Goal: Obtain resource: Obtain resource

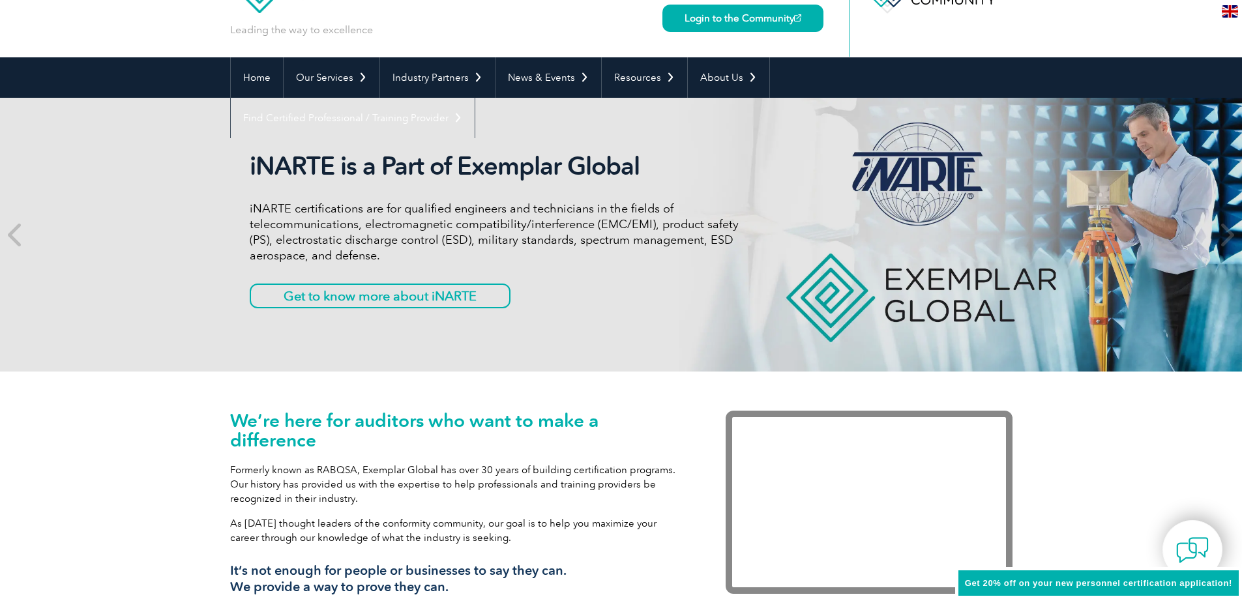
scroll to position [196, 0]
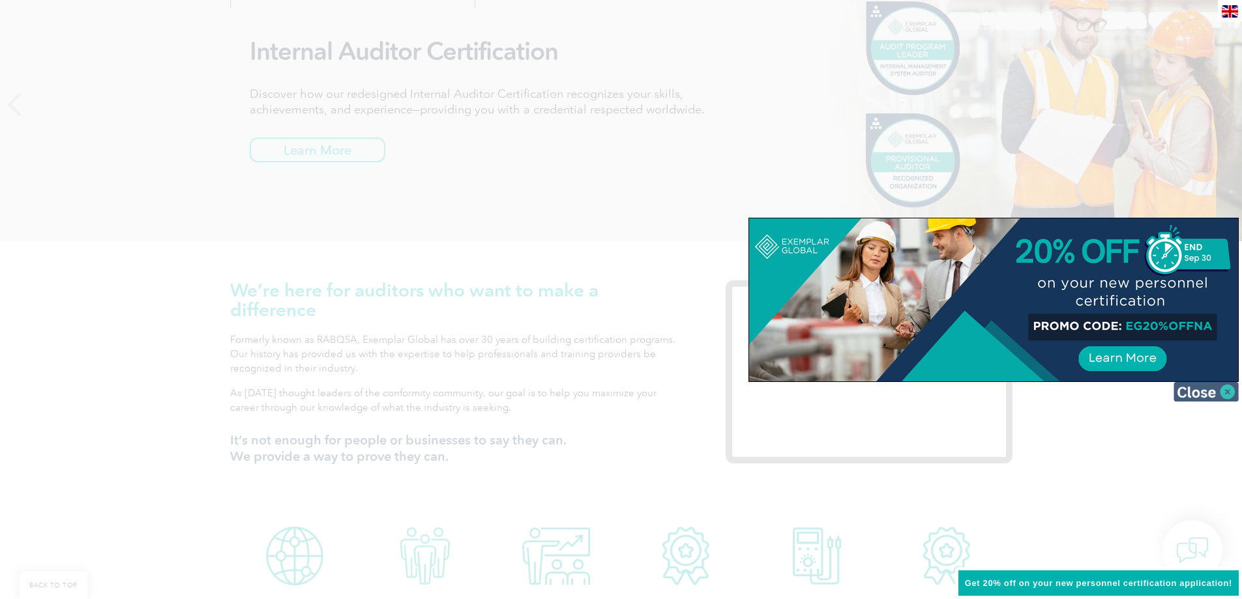
click at [1198, 395] on img at bounding box center [1206, 392] width 65 height 20
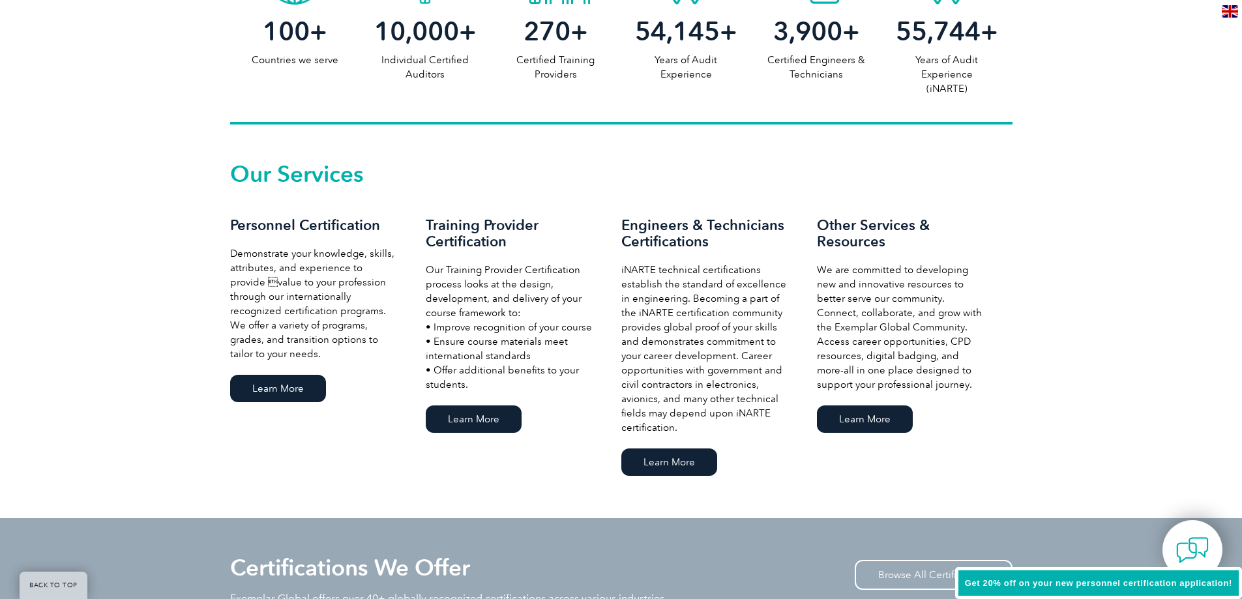
scroll to position [783, 0]
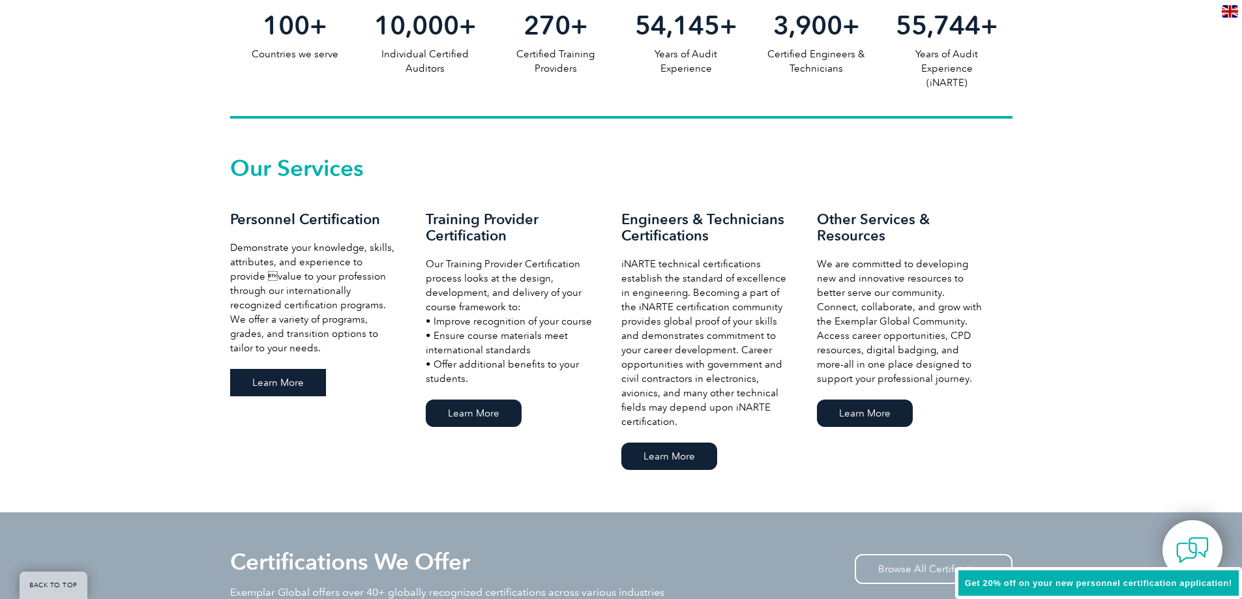
click at [288, 383] on link "Learn More" at bounding box center [278, 382] width 96 height 27
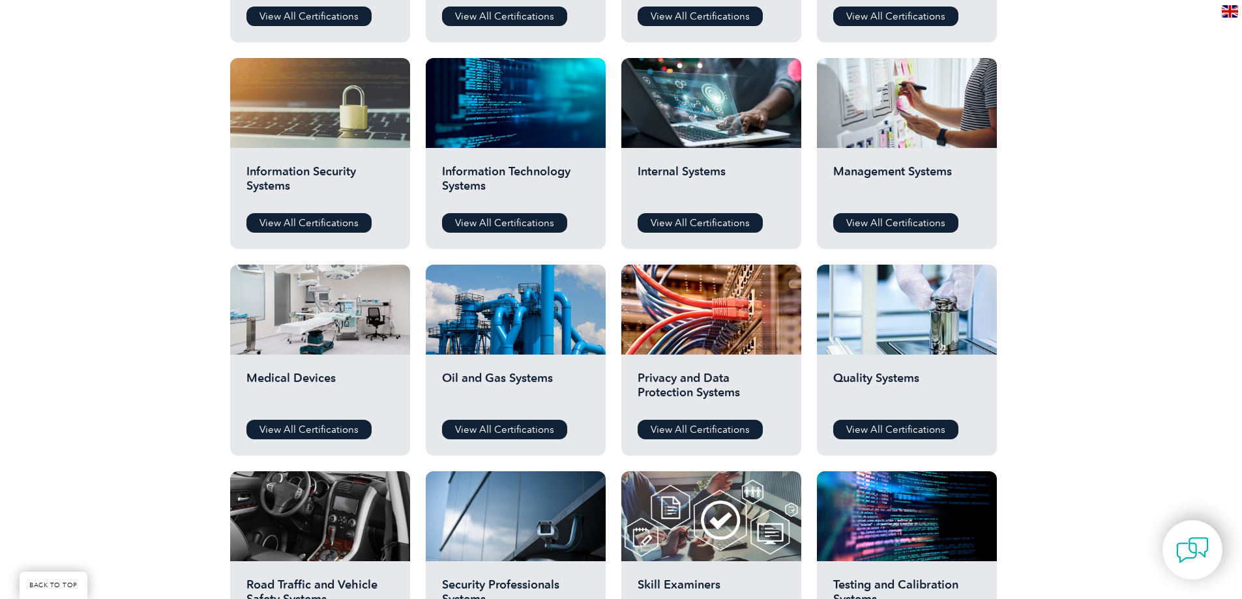
scroll to position [391, 0]
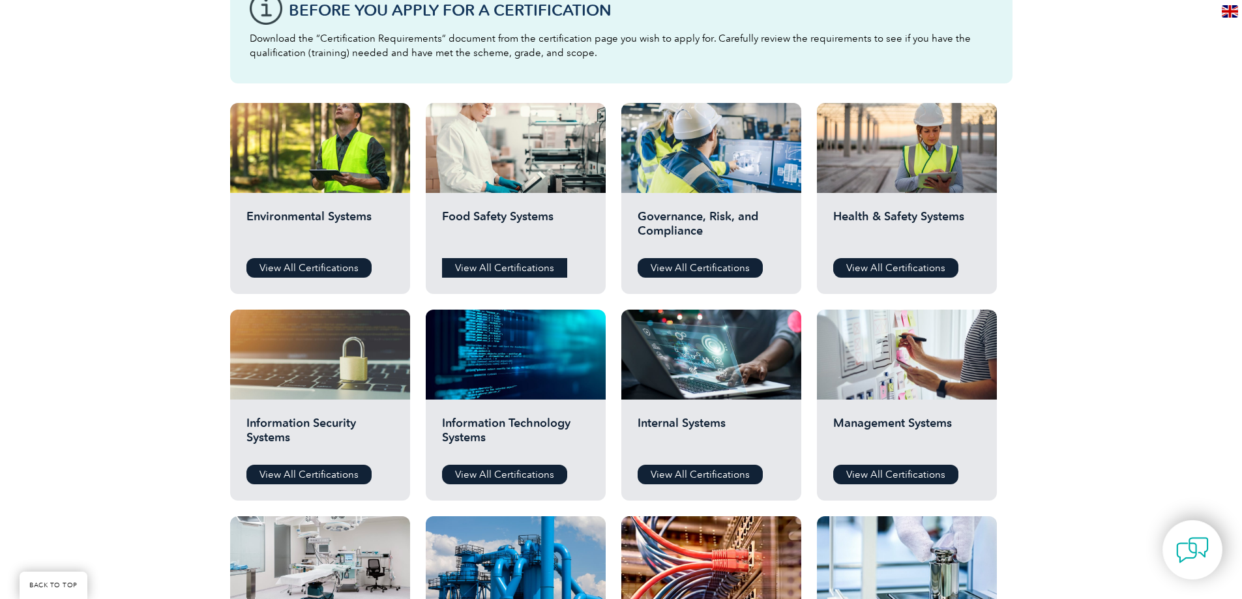
click at [518, 269] on link "View All Certifications" at bounding box center [504, 268] width 125 height 20
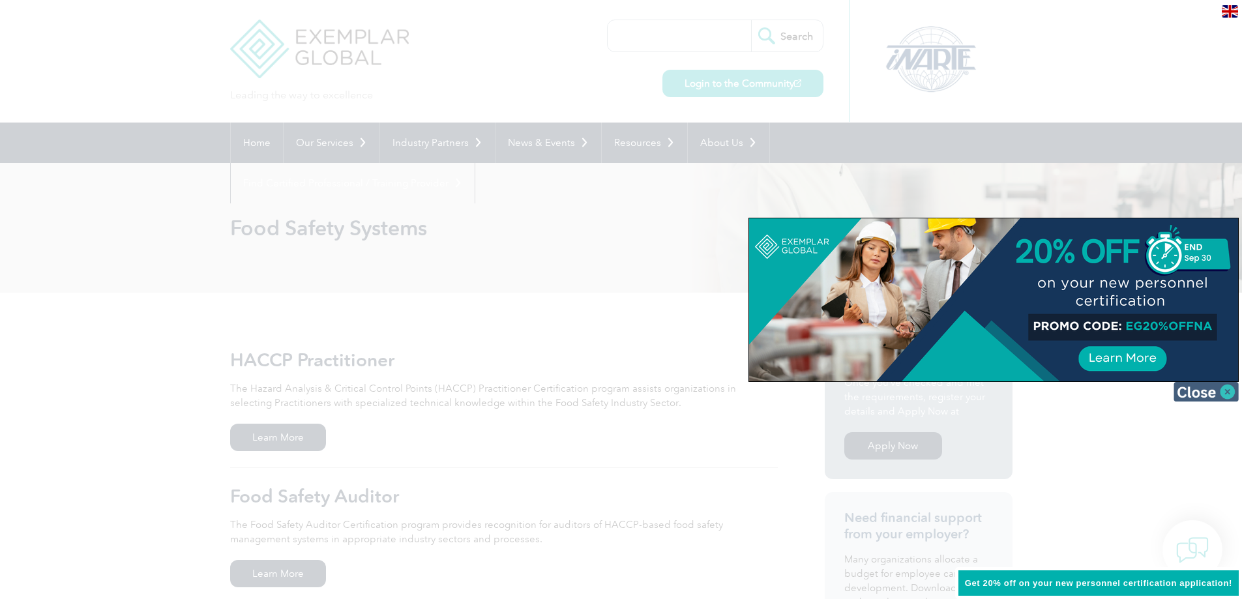
click at [1200, 394] on img at bounding box center [1206, 392] width 65 height 20
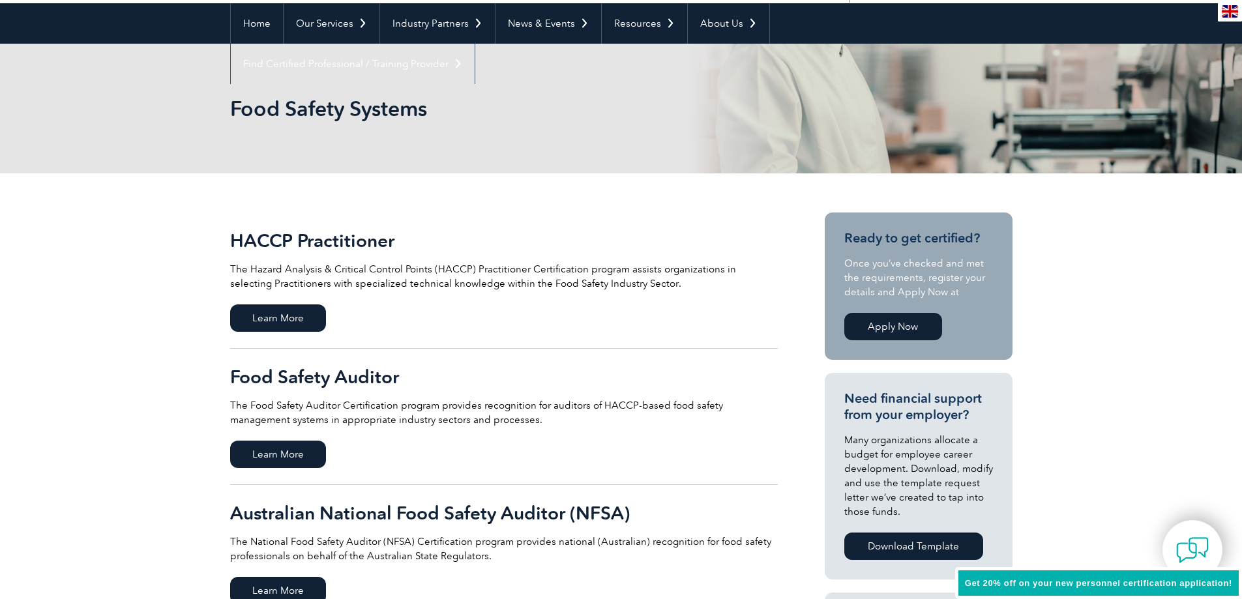
scroll to position [130, 0]
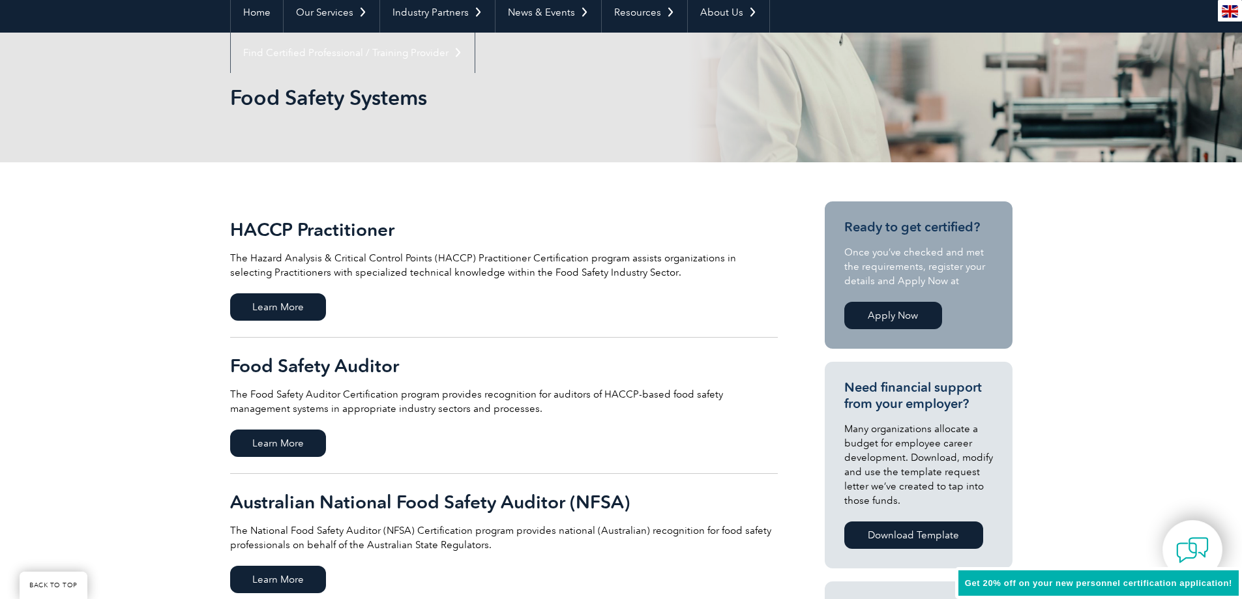
click at [308, 363] on h2 "Food Safety Auditor" at bounding box center [504, 365] width 548 height 21
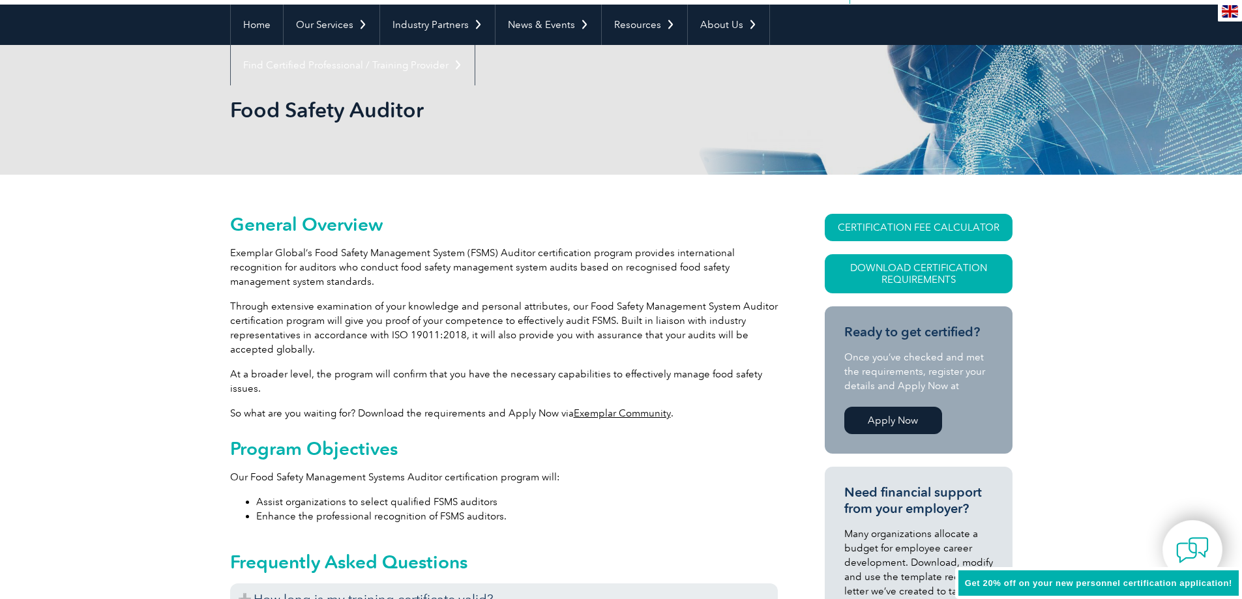
scroll to position [130, 0]
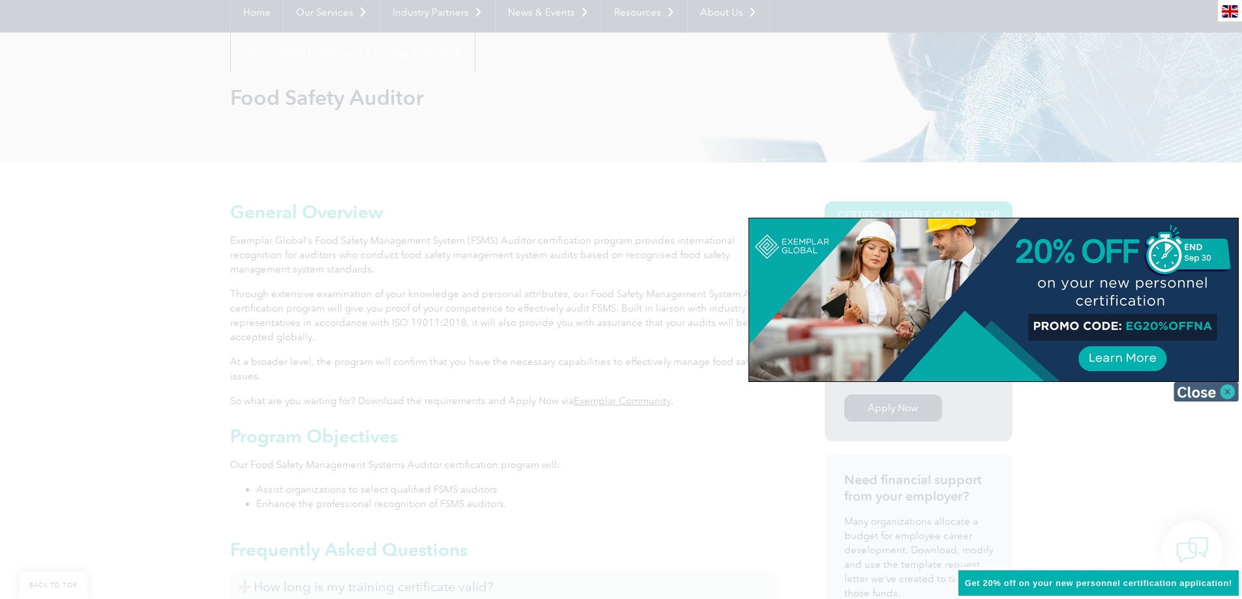
click at [1182, 393] on img at bounding box center [1206, 392] width 65 height 20
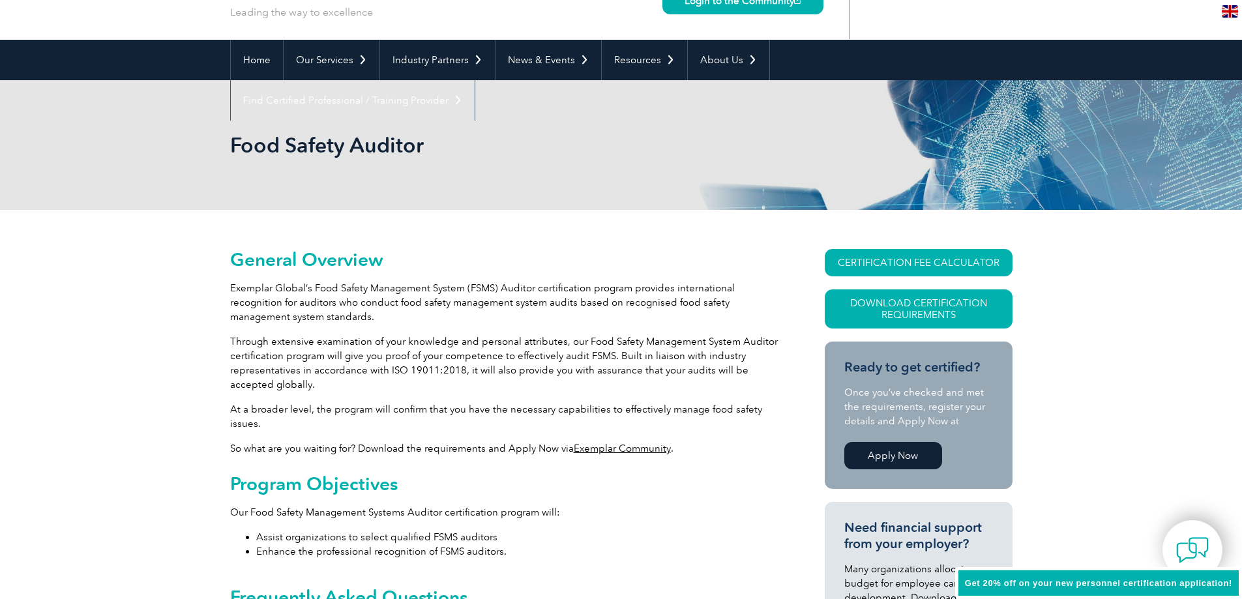
scroll to position [0, 0]
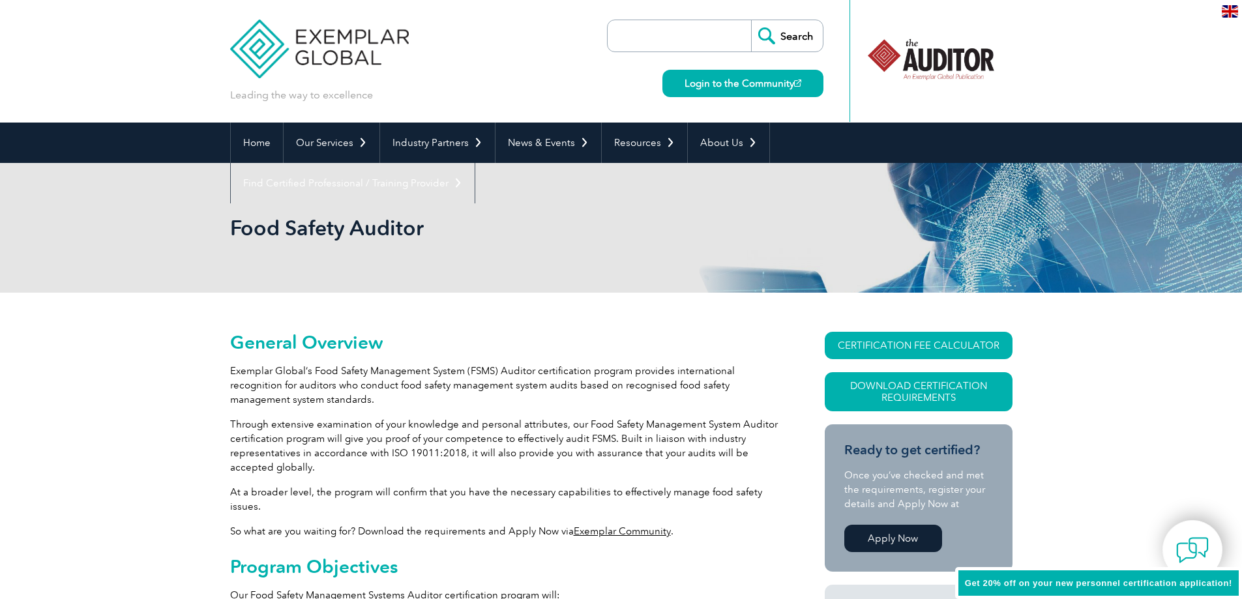
click at [713, 31] on input "search" at bounding box center [682, 35] width 137 height 31
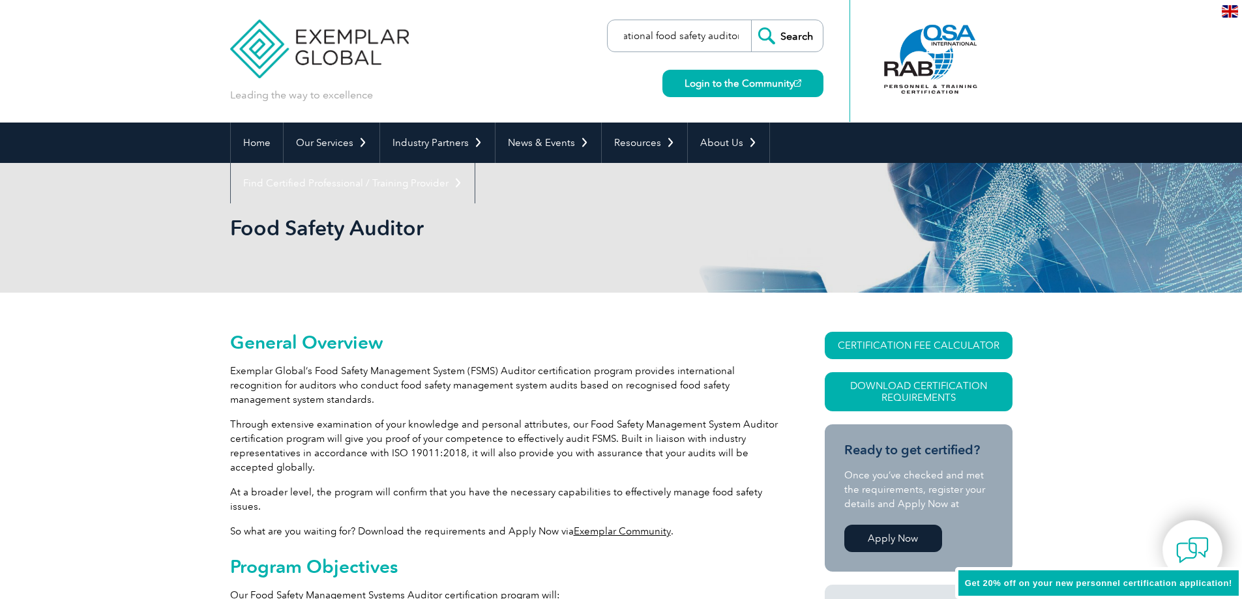
type input "national food safety auditor"
click at [751, 20] on input "Search" at bounding box center [787, 35] width 72 height 31
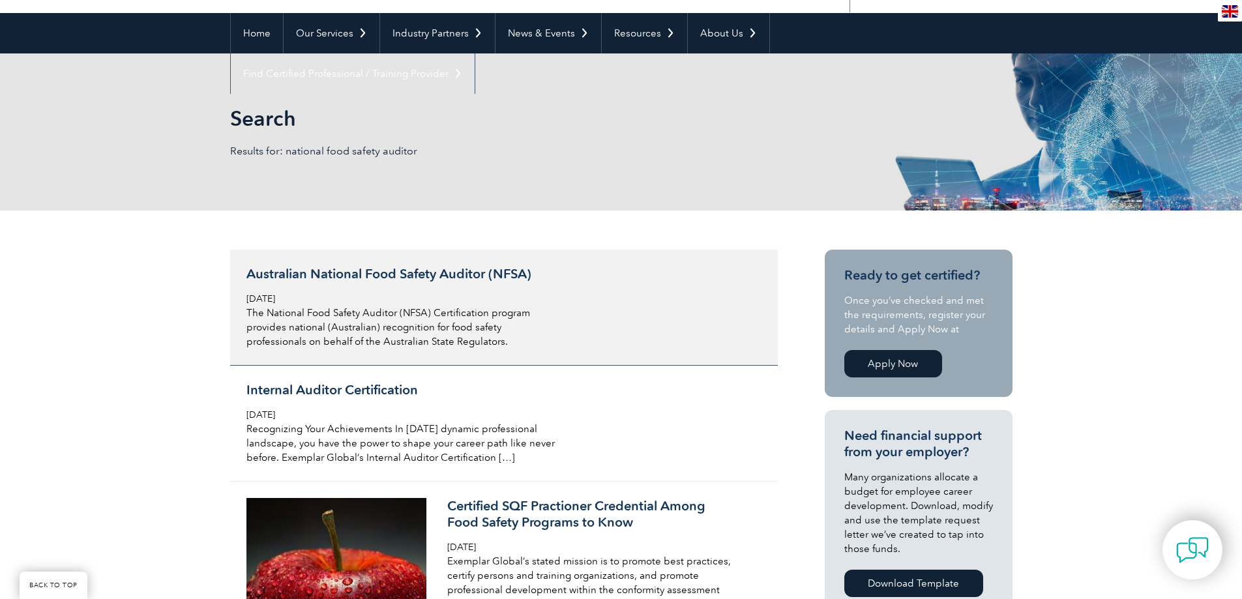
scroll to position [130, 0]
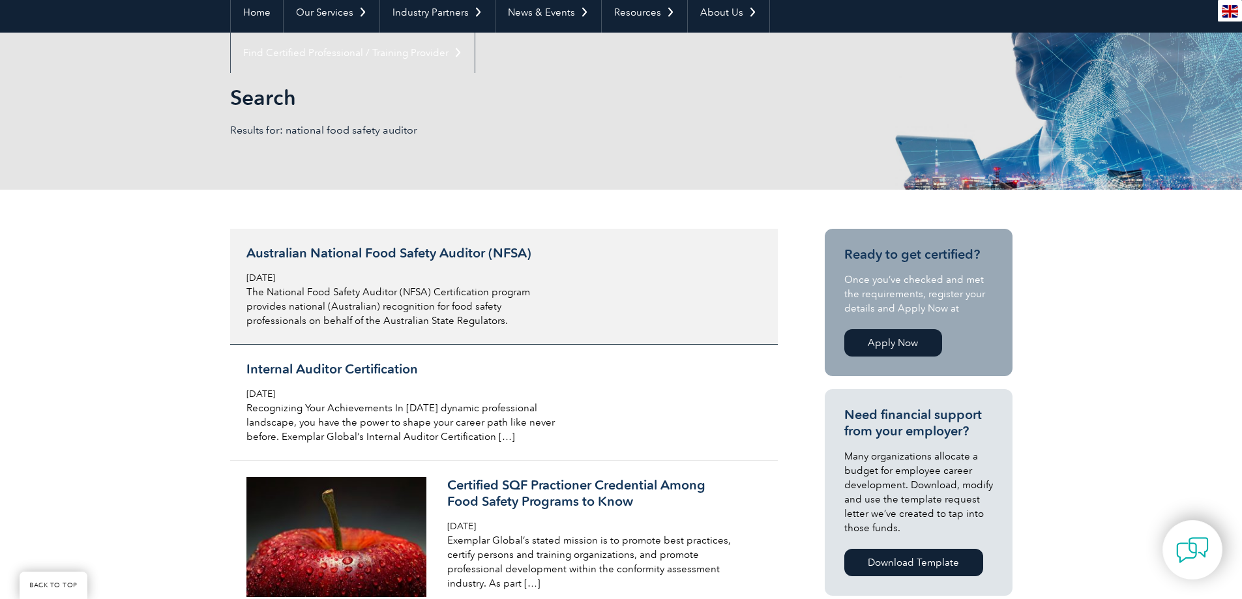
click at [451, 245] on link "Australian National Food Safety Auditor (NFSA) Monday, December 20th, 2021 The …" at bounding box center [504, 287] width 548 height 116
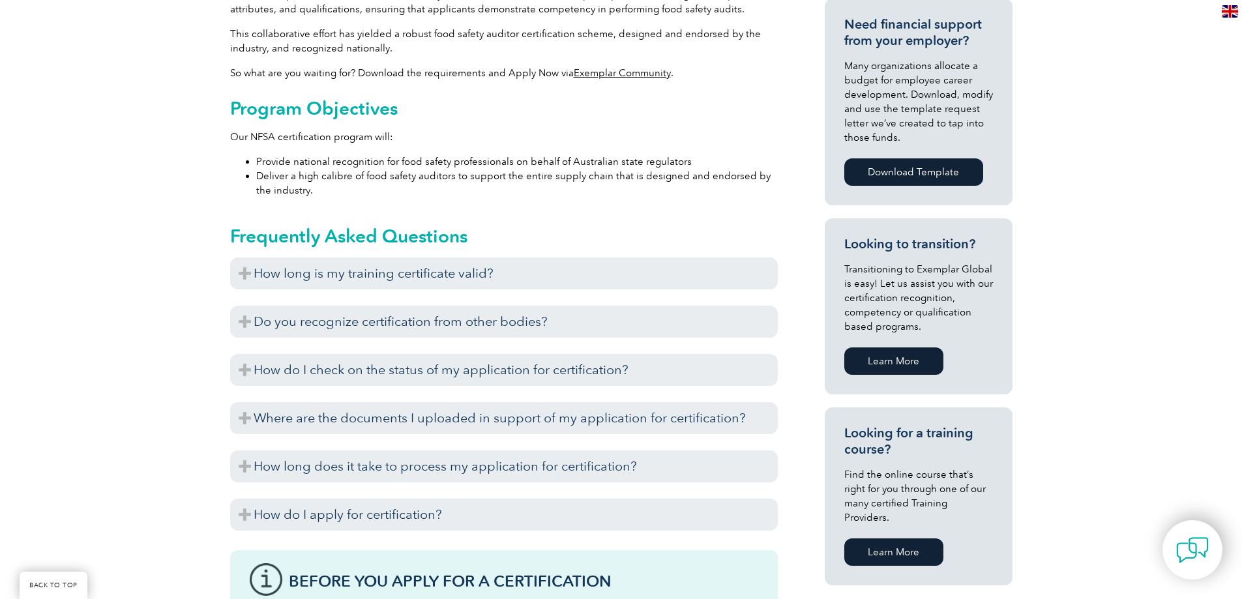
scroll to position [587, 0]
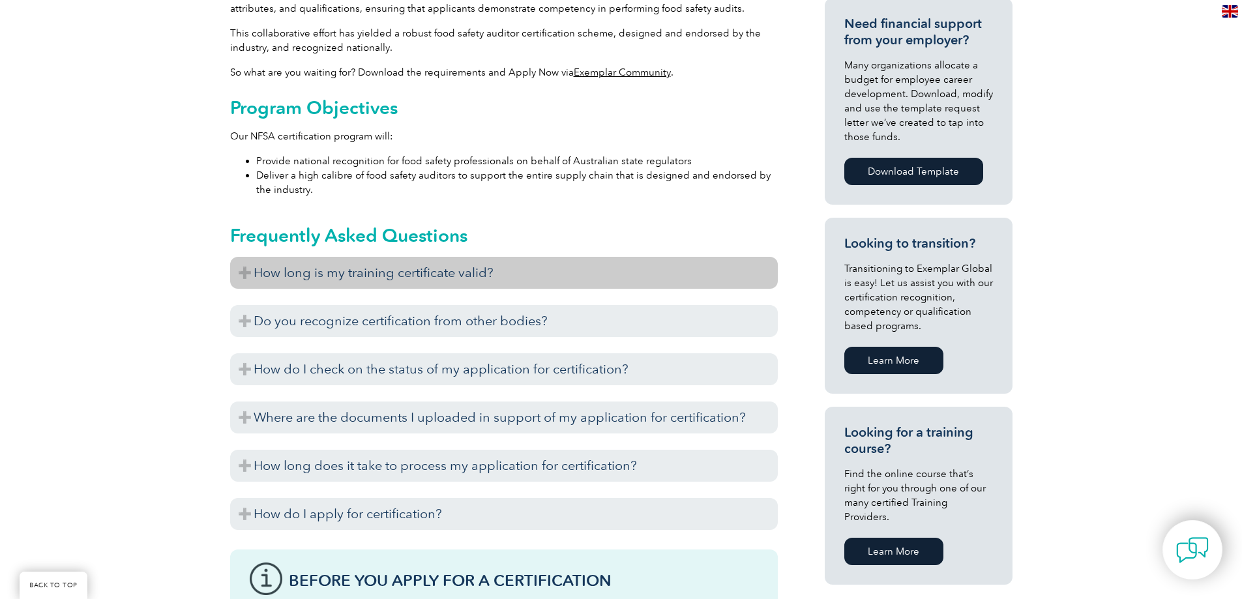
click at [249, 275] on h3 "How long is my training certificate valid?" at bounding box center [504, 273] width 548 height 32
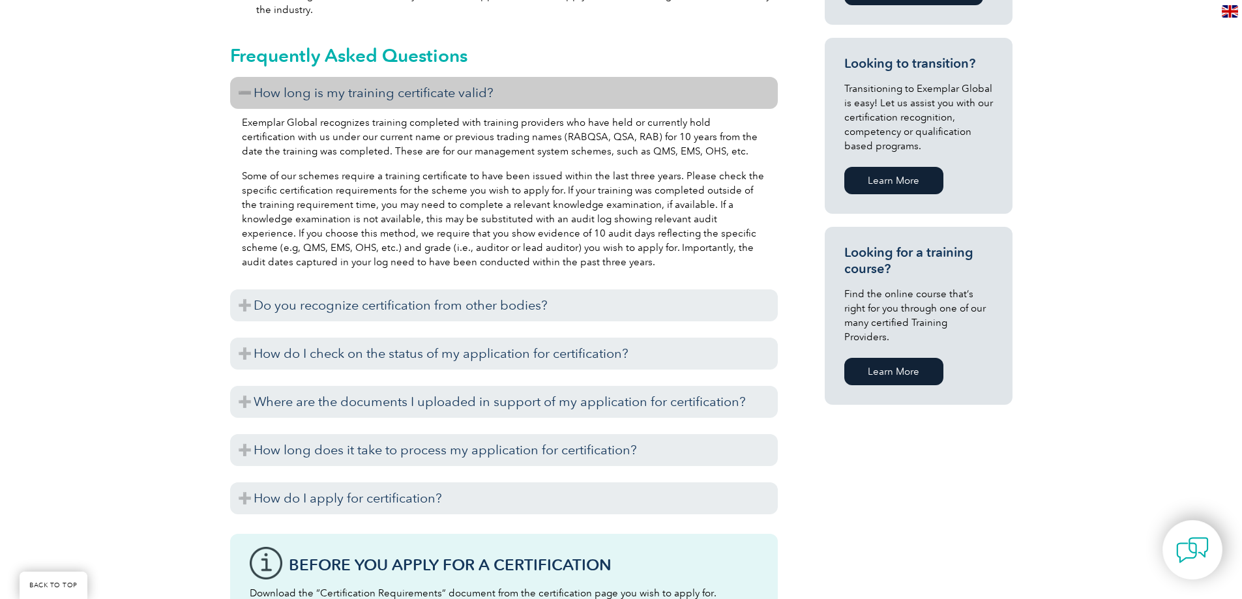
scroll to position [783, 0]
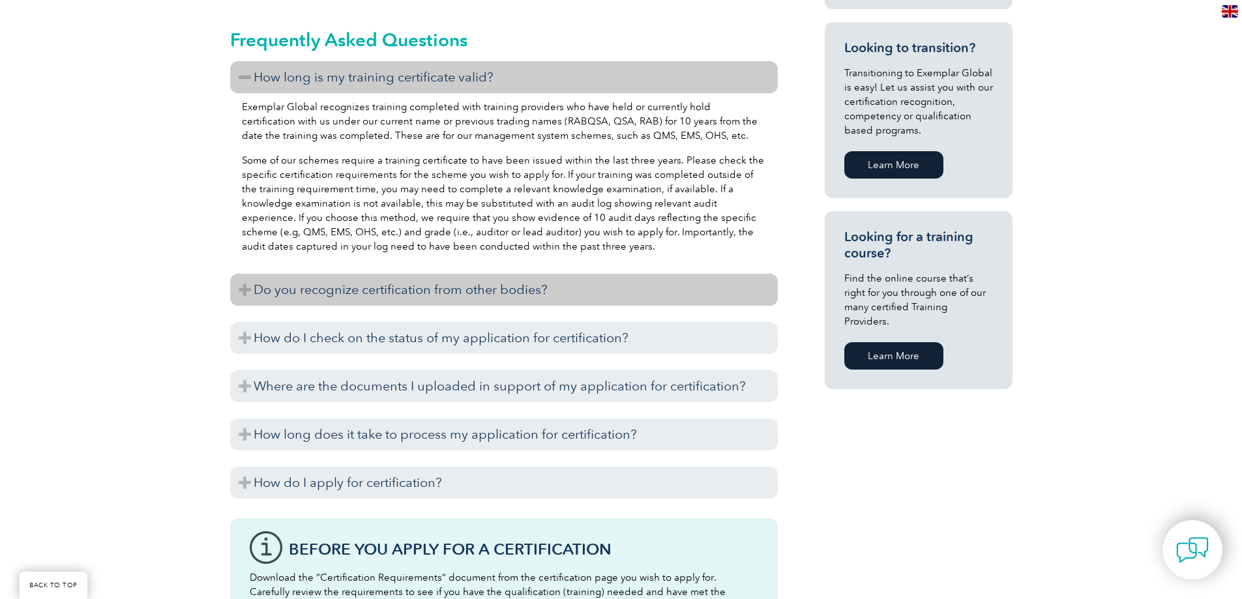
click at [495, 285] on h3 "Do you recognize certification from other bodies?" at bounding box center [504, 290] width 548 height 32
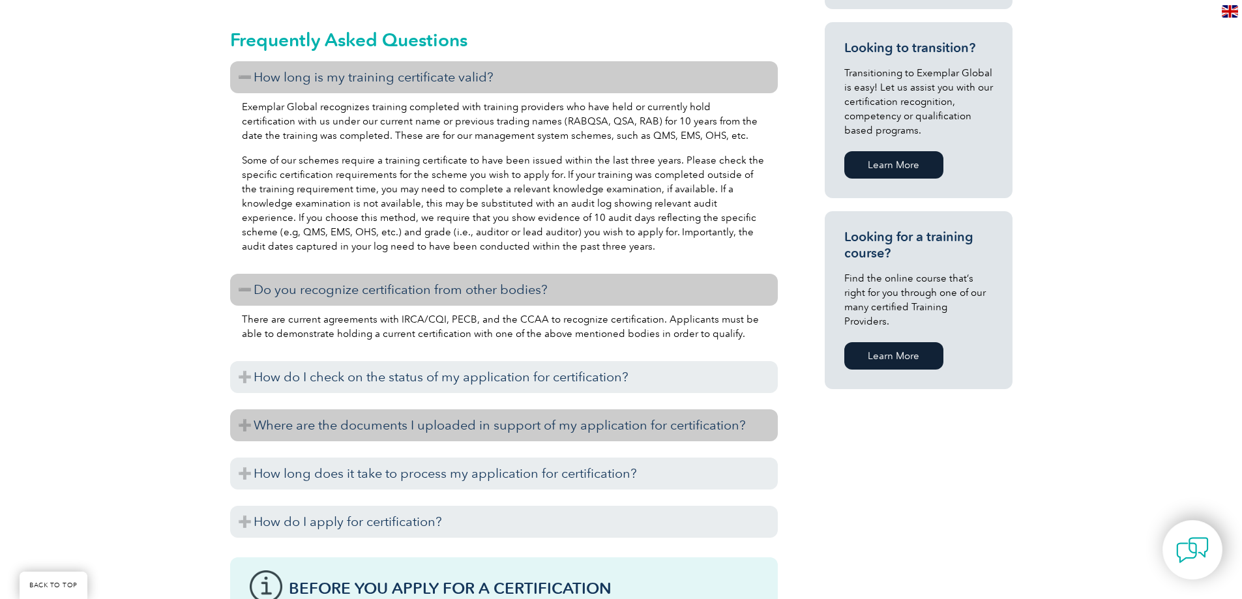
click at [501, 432] on h3 "Where are the documents I uploaded in support of my application for certificati…" at bounding box center [504, 426] width 548 height 32
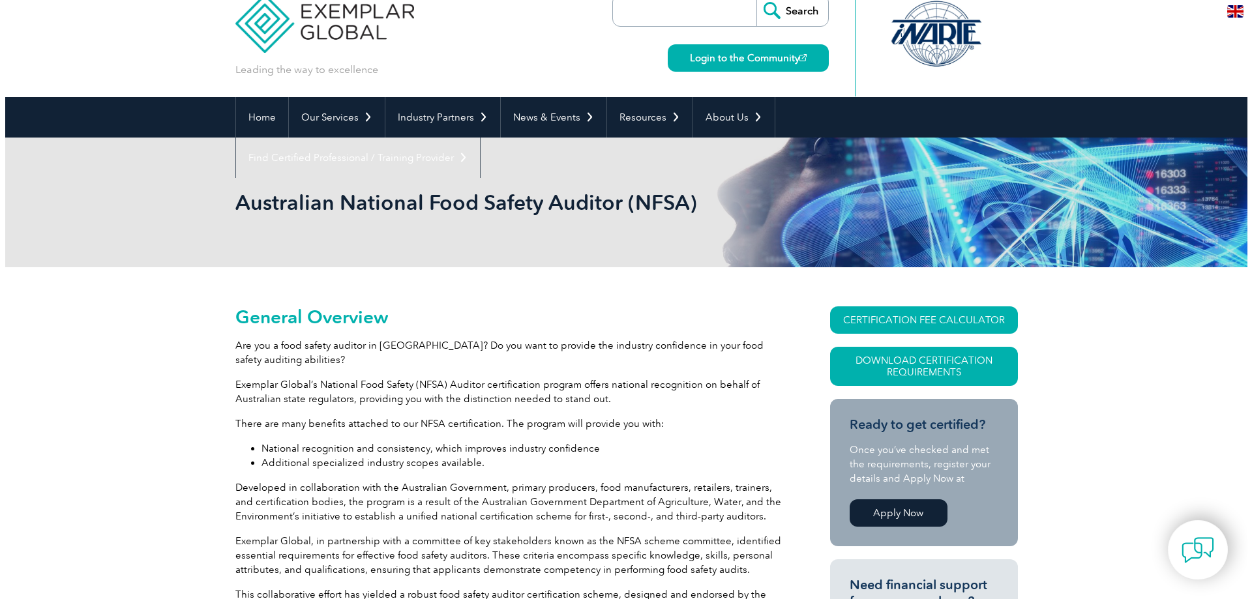
scroll to position [0, 0]
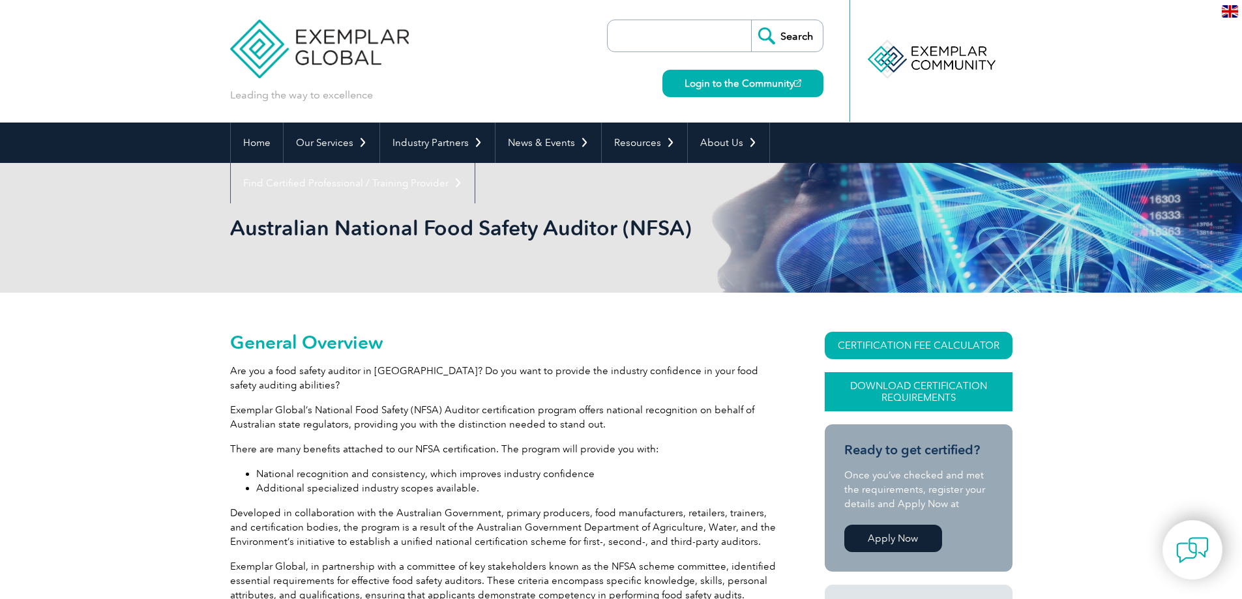
click at [908, 391] on link "Download Certification Requirements" at bounding box center [919, 391] width 188 height 39
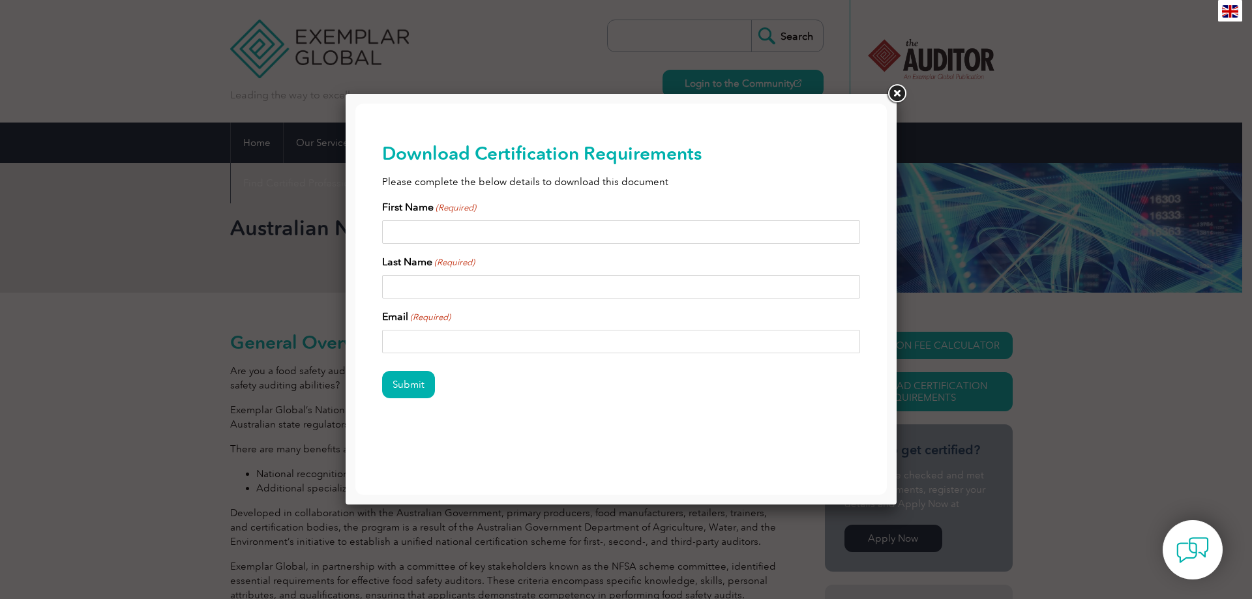
click at [895, 89] on link at bounding box center [896, 93] width 23 height 23
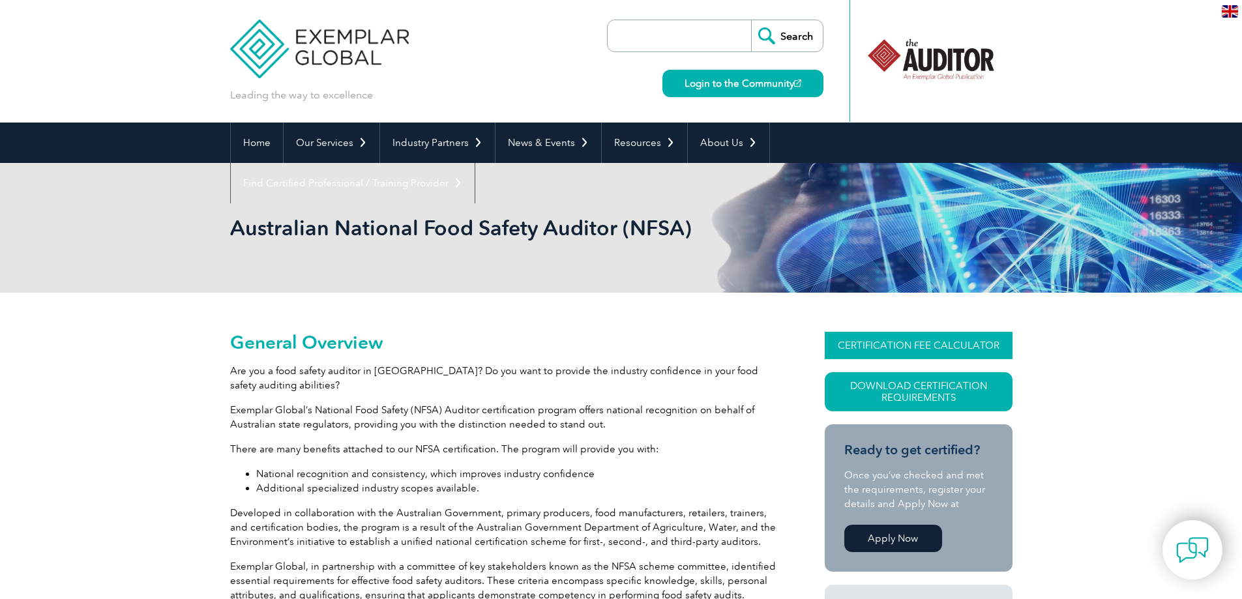
click at [916, 344] on link "CERTIFICATION FEE CALCULATOR" at bounding box center [919, 345] width 188 height 27
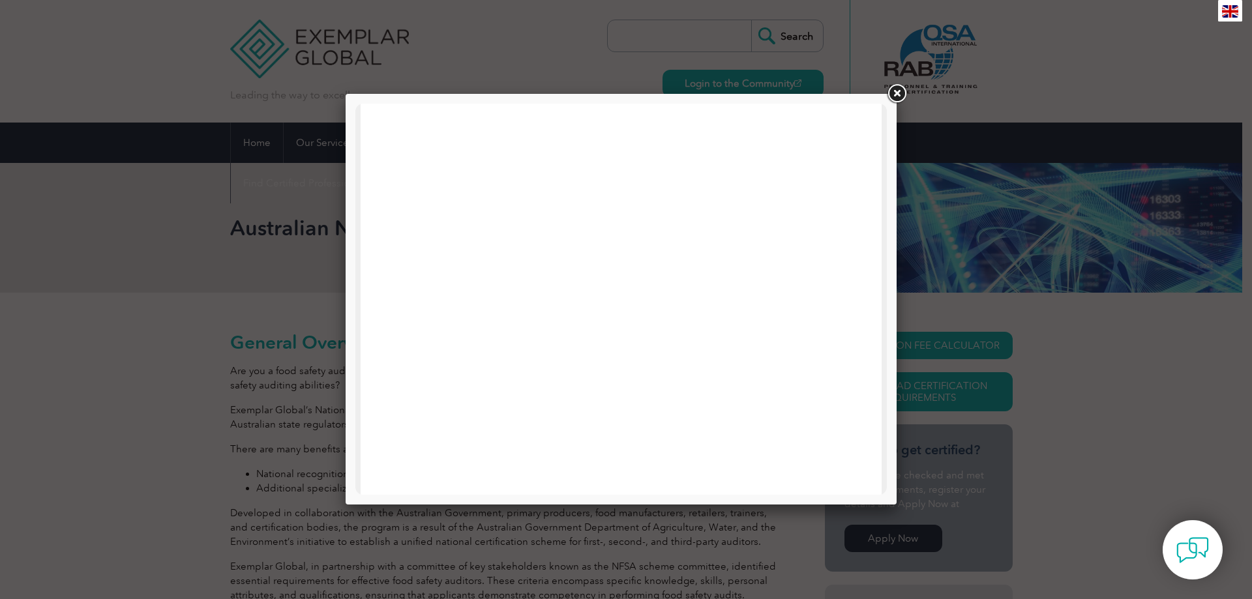
click at [893, 85] on link at bounding box center [896, 93] width 23 height 23
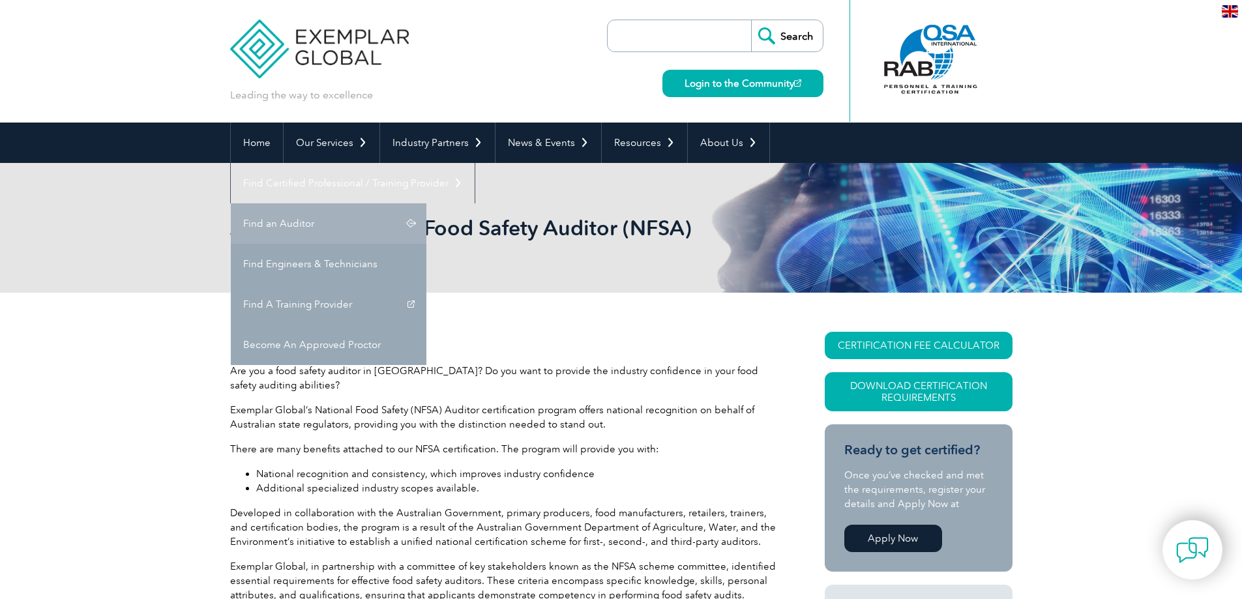
click at [426, 203] on link "Find an Auditor" at bounding box center [329, 223] width 196 height 40
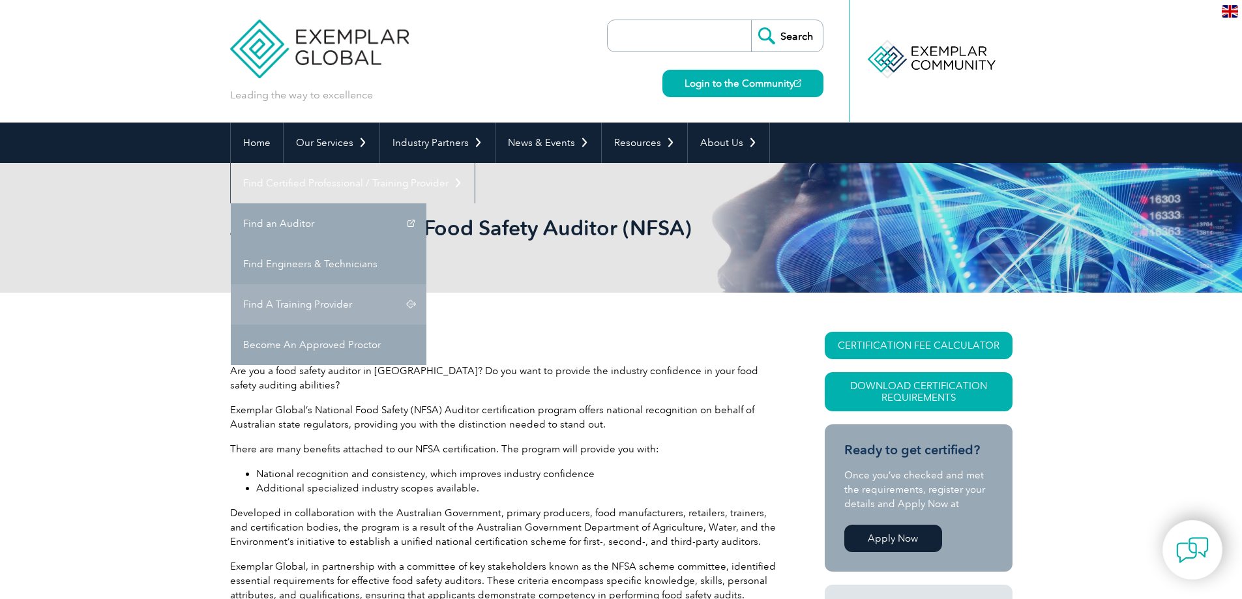
click at [426, 284] on link "Find A Training Provider" at bounding box center [329, 304] width 196 height 40
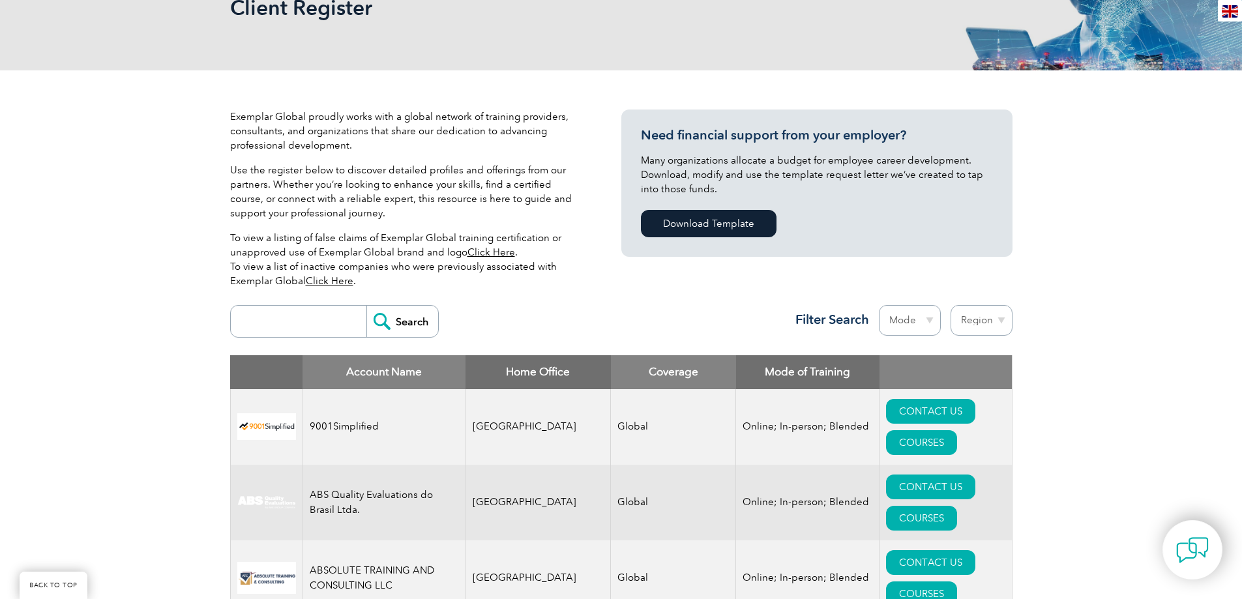
scroll to position [261, 0]
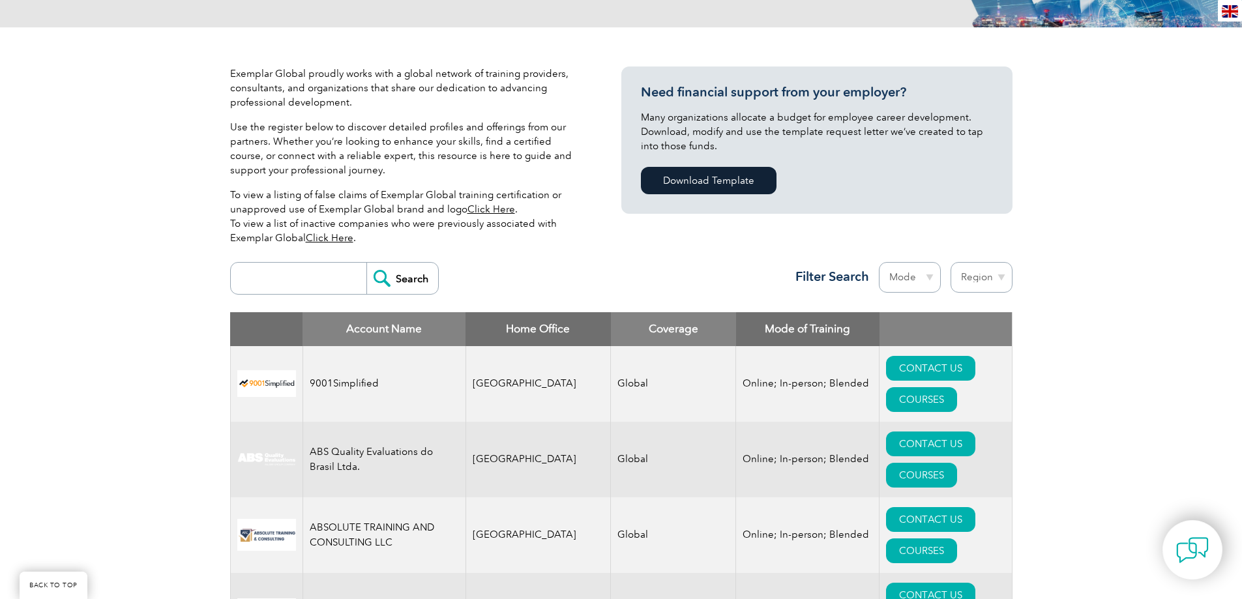
click at [266, 284] on input "search" at bounding box center [301, 278] width 129 height 31
type input "lead auditor"
click at [366, 263] on input "Search" at bounding box center [402, 278] width 72 height 31
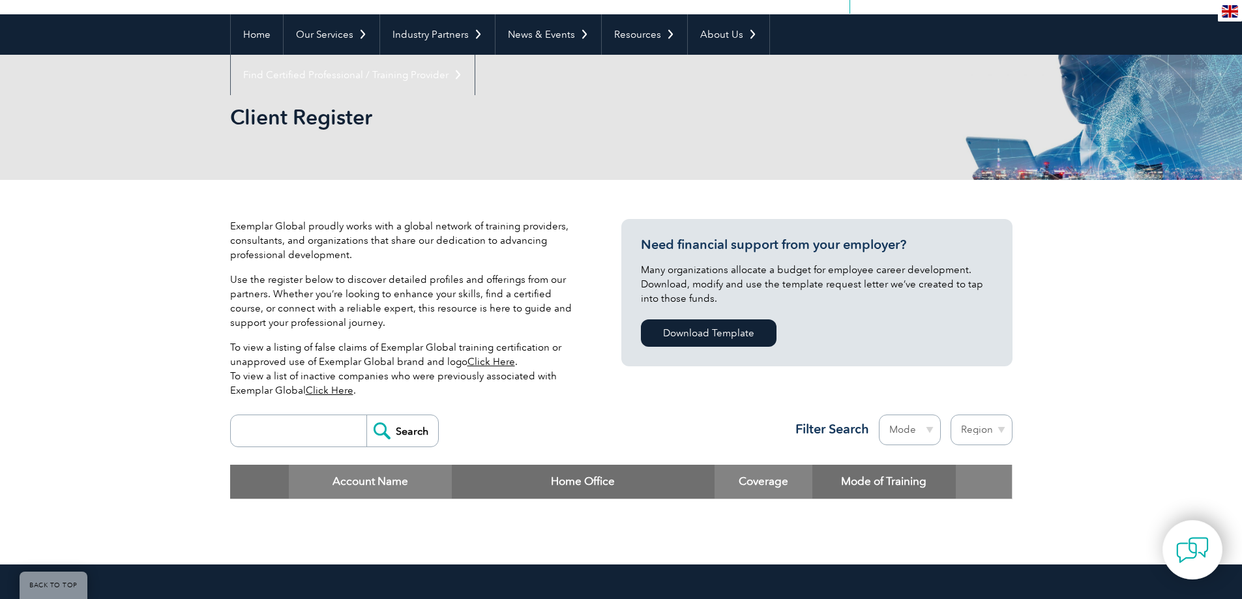
scroll to position [261, 0]
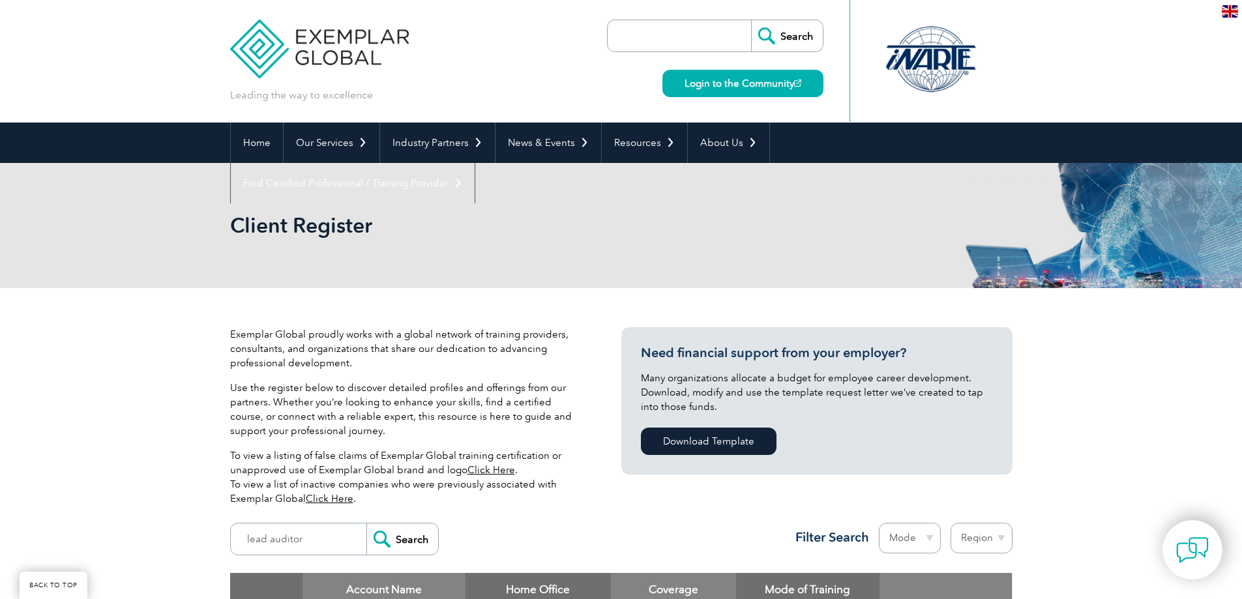
scroll to position [261, 0]
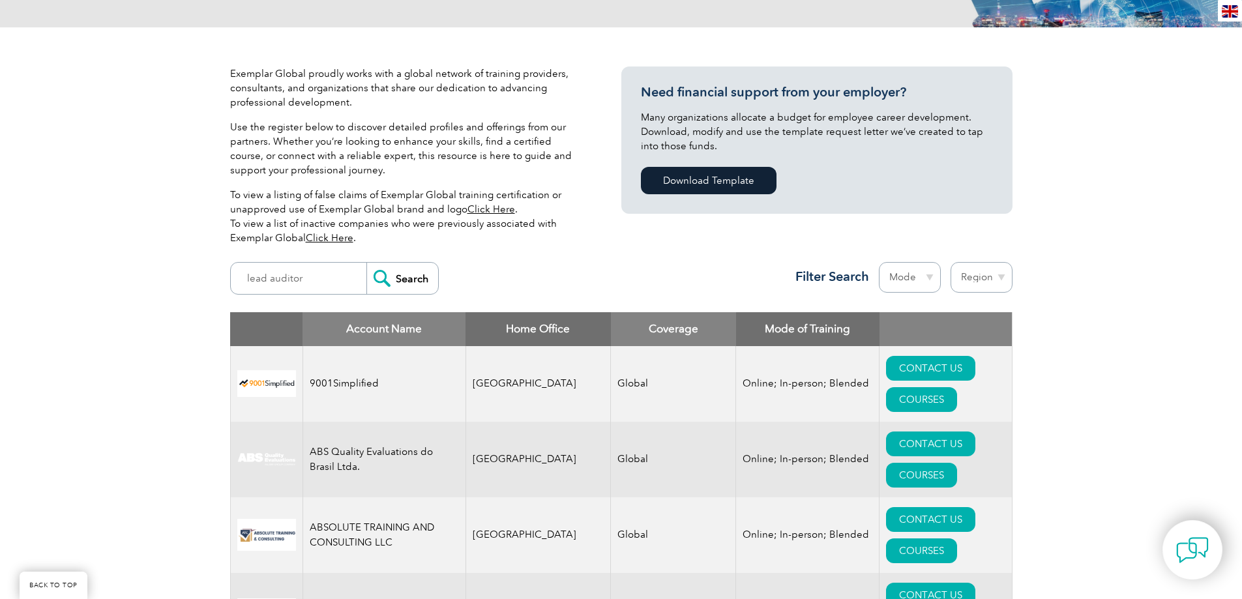
click at [987, 271] on select "Region [GEOGRAPHIC_DATA] [GEOGRAPHIC_DATA] [GEOGRAPHIC_DATA] [GEOGRAPHIC_DATA] …" at bounding box center [982, 277] width 62 height 31
select select "[GEOGRAPHIC_DATA]"
click at [951, 262] on select "Region [GEOGRAPHIC_DATA] [GEOGRAPHIC_DATA] [GEOGRAPHIC_DATA] [GEOGRAPHIC_DATA] …" at bounding box center [982, 277] width 62 height 31
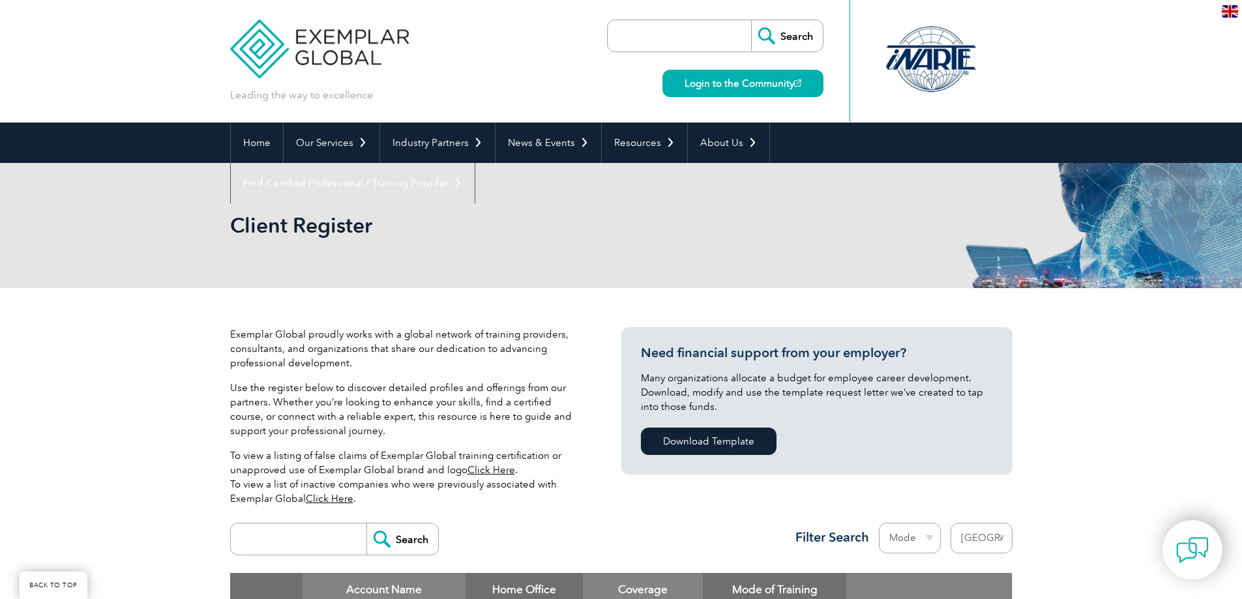
select select "[GEOGRAPHIC_DATA]"
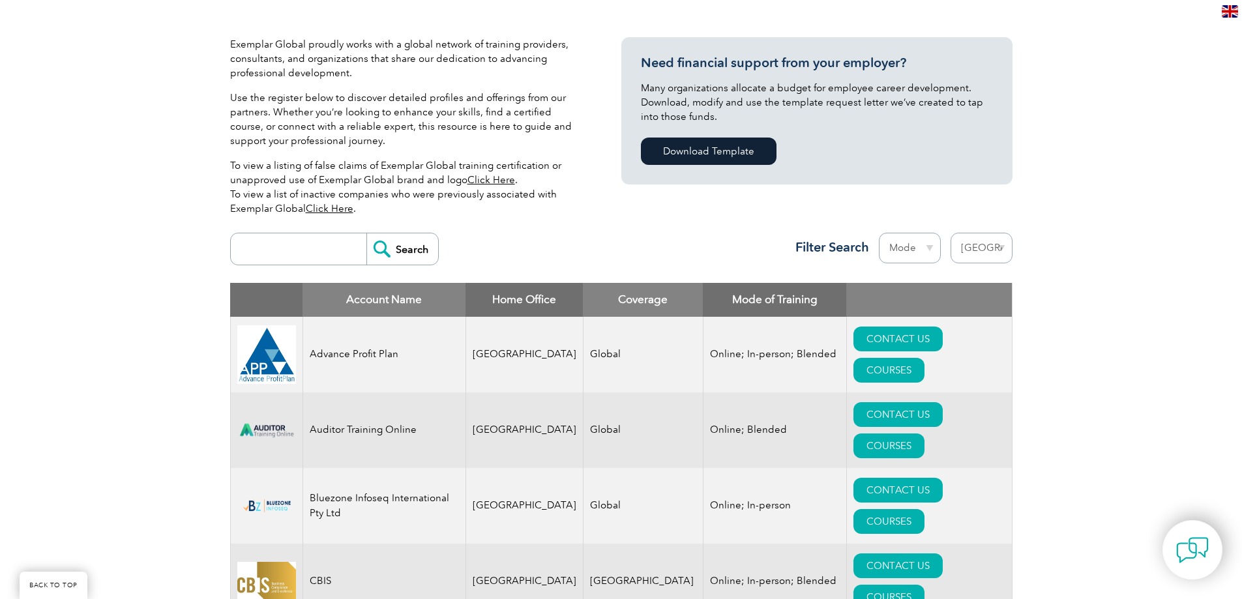
scroll to position [261, 0]
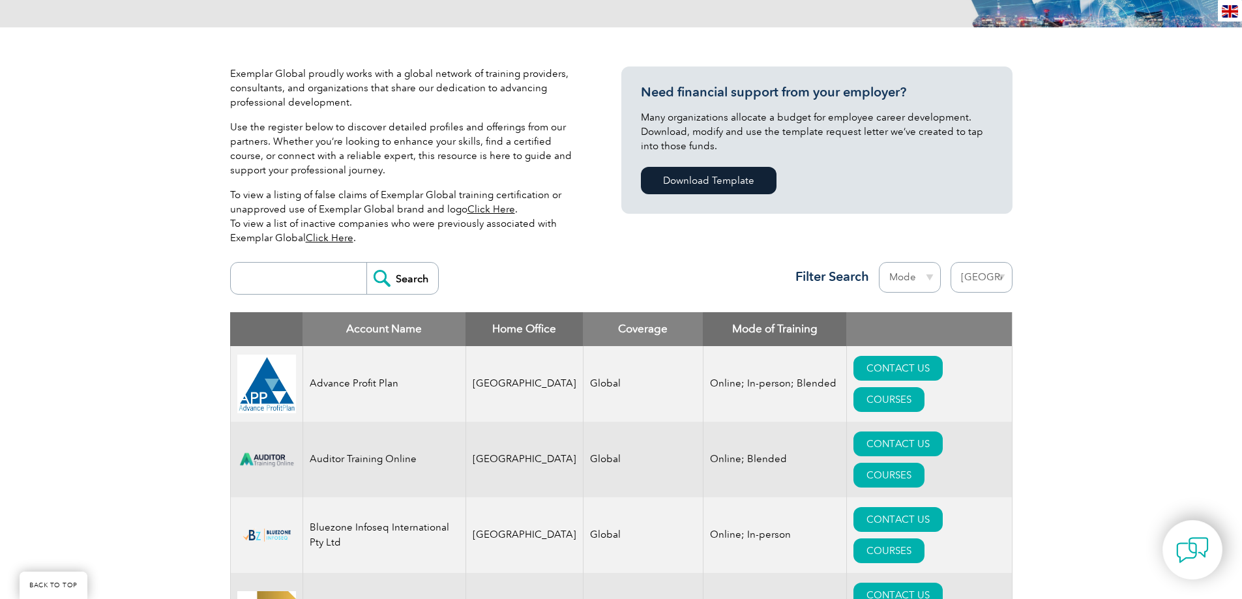
click at [921, 270] on select "Mode Online In-person Blended" at bounding box center [910, 277] width 62 height 31
select select "Online"
click at [879, 262] on select "Mode Online In-person Blended" at bounding box center [910, 277] width 62 height 31
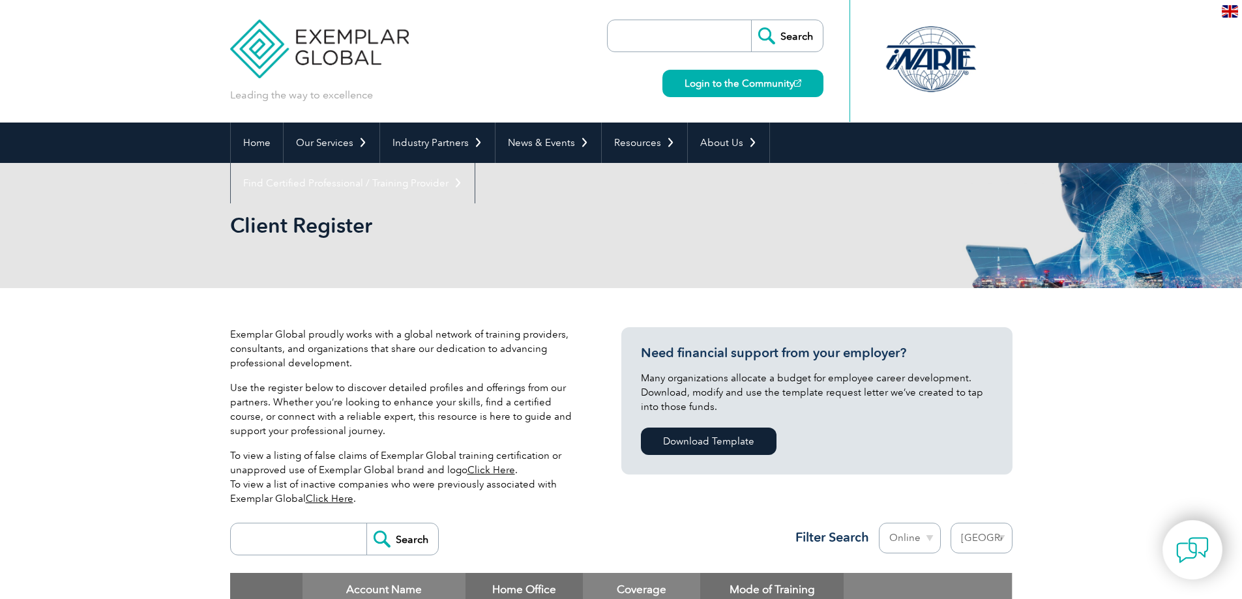
select select "[GEOGRAPHIC_DATA]"
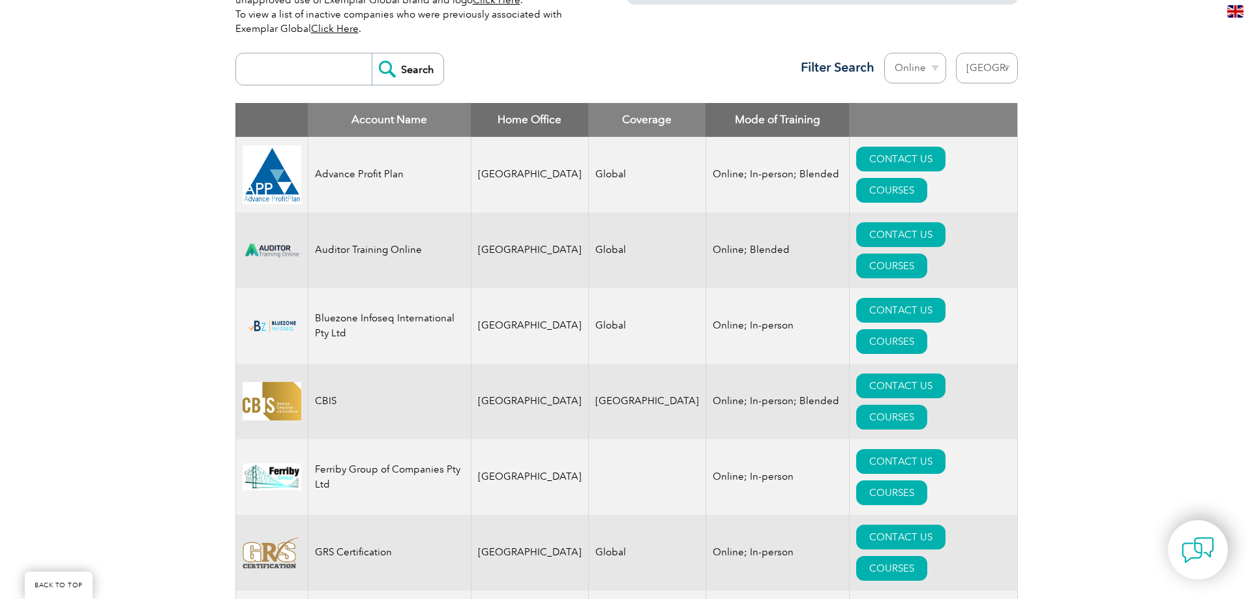
scroll to position [456, 0]
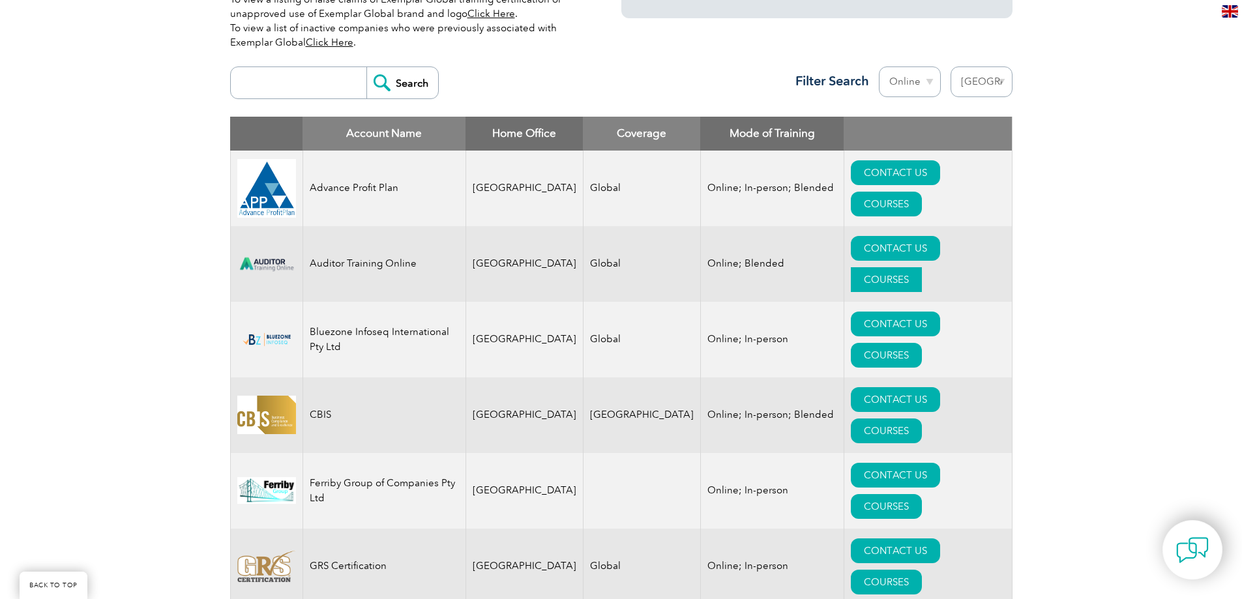
click at [922, 267] on link "COURSES" at bounding box center [886, 279] width 71 height 25
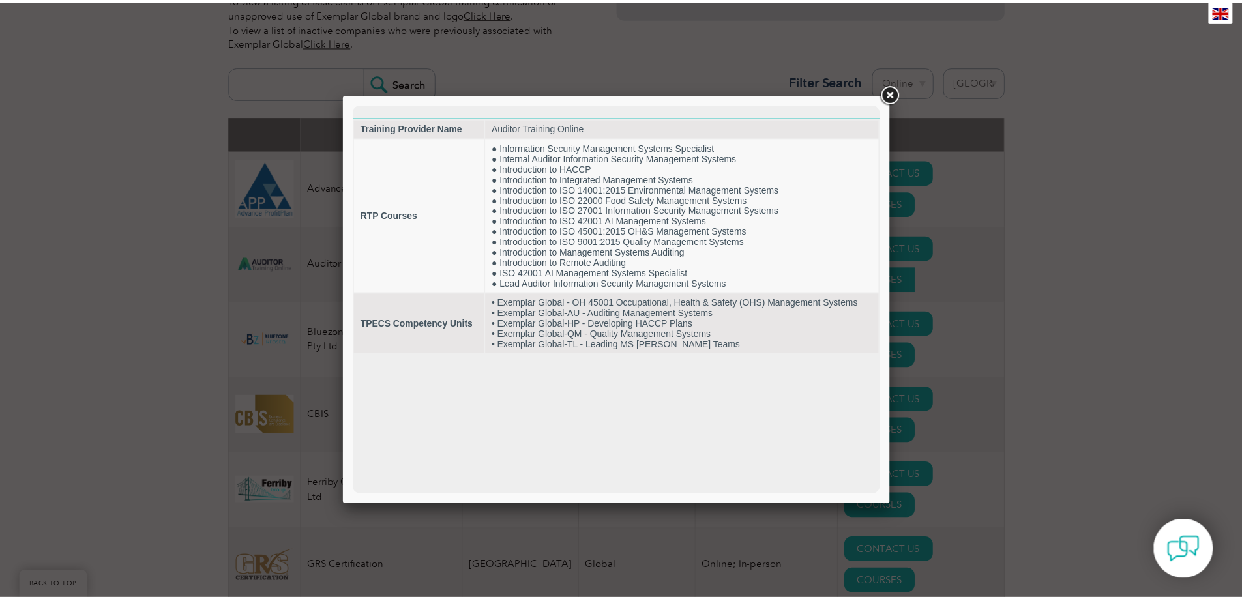
scroll to position [0, 0]
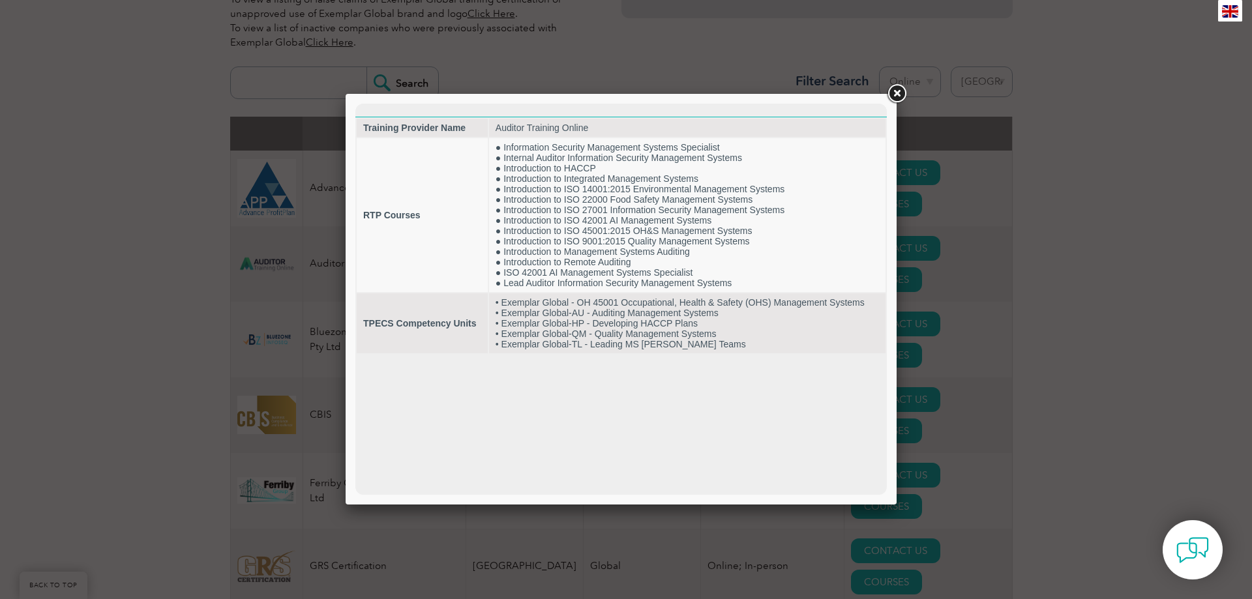
click at [896, 93] on link at bounding box center [896, 93] width 23 height 23
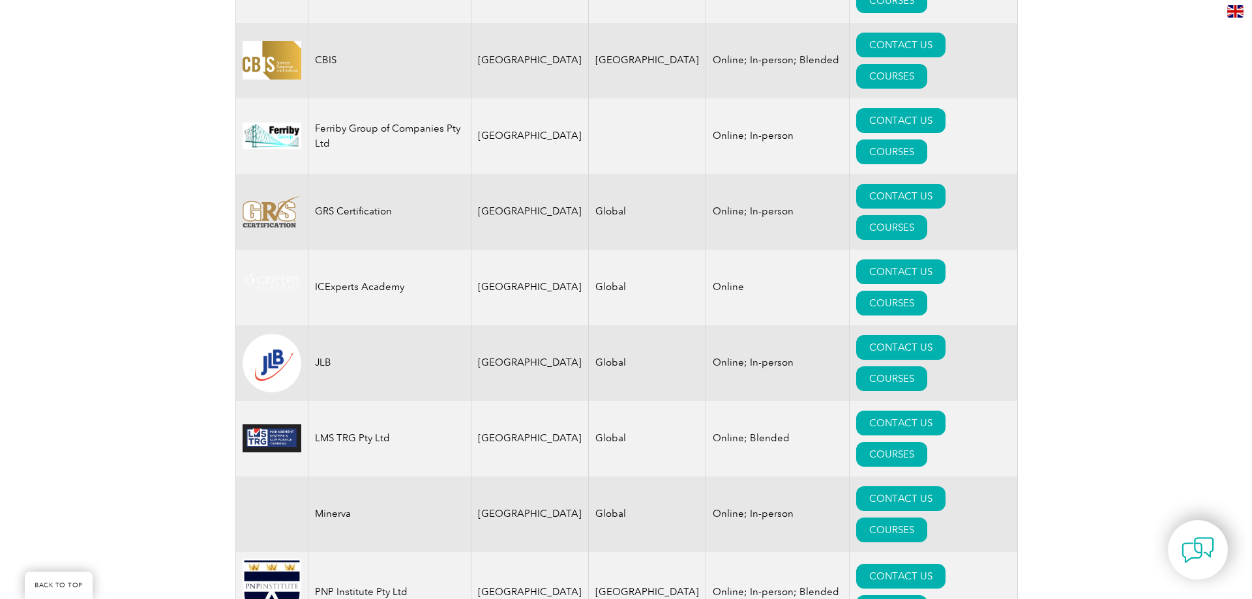
scroll to position [848, 0]
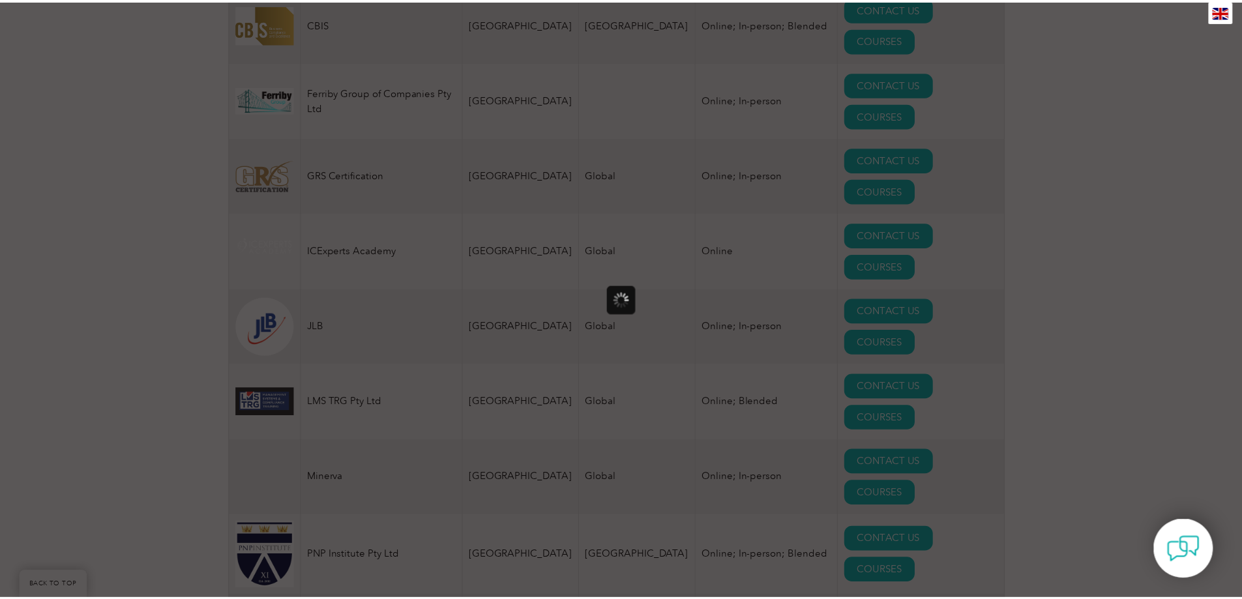
scroll to position [0, 0]
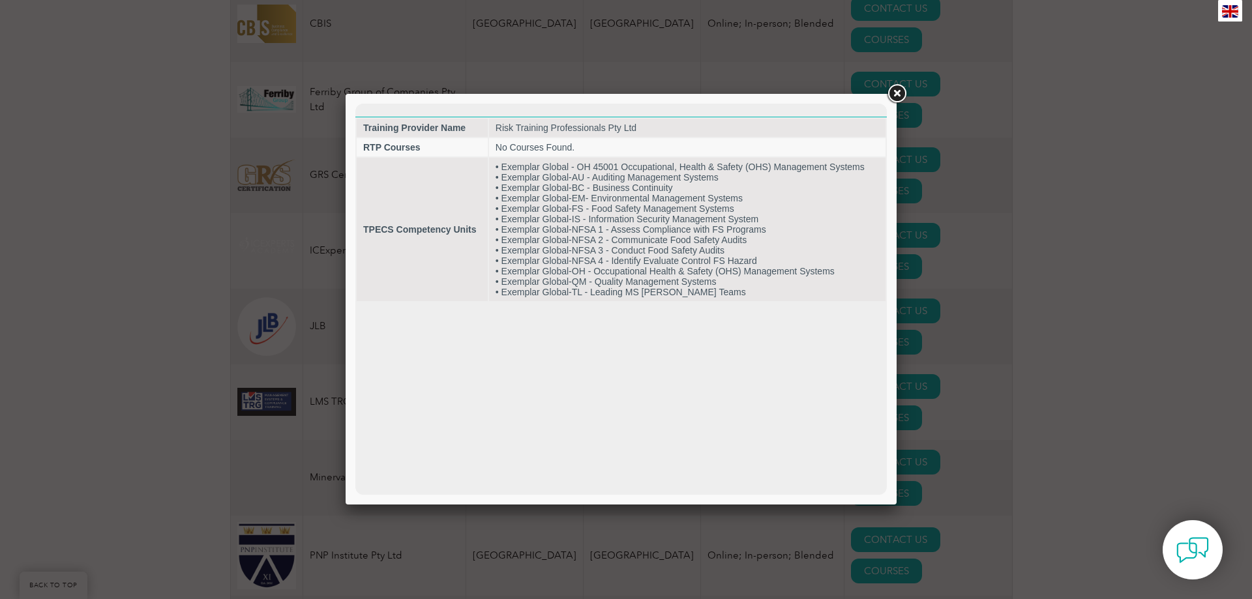
click at [891, 95] on link at bounding box center [896, 93] width 23 height 23
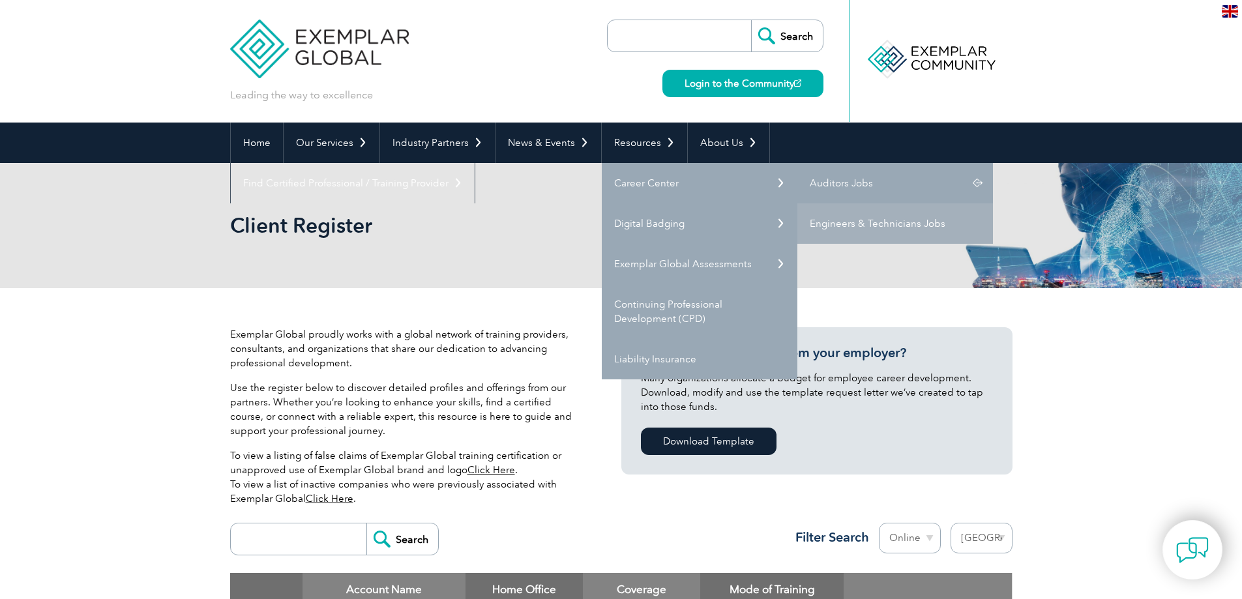
click at [823, 187] on link "Auditors Jobs" at bounding box center [896, 183] width 196 height 40
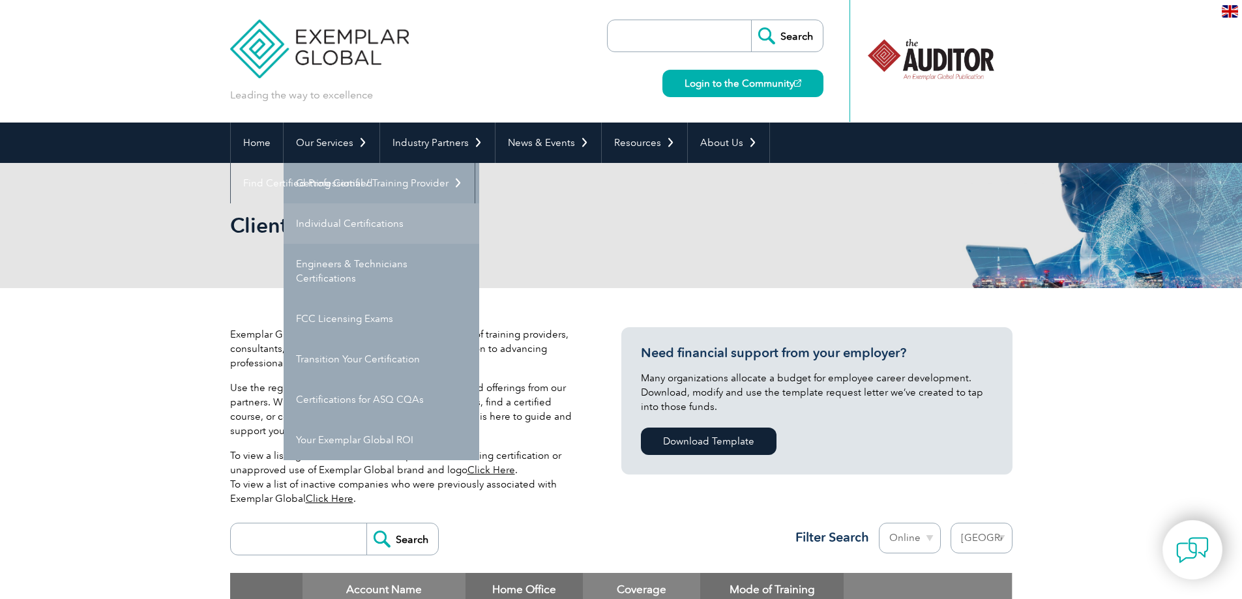
click at [314, 219] on link "Individual Certifications" at bounding box center [382, 223] width 196 height 40
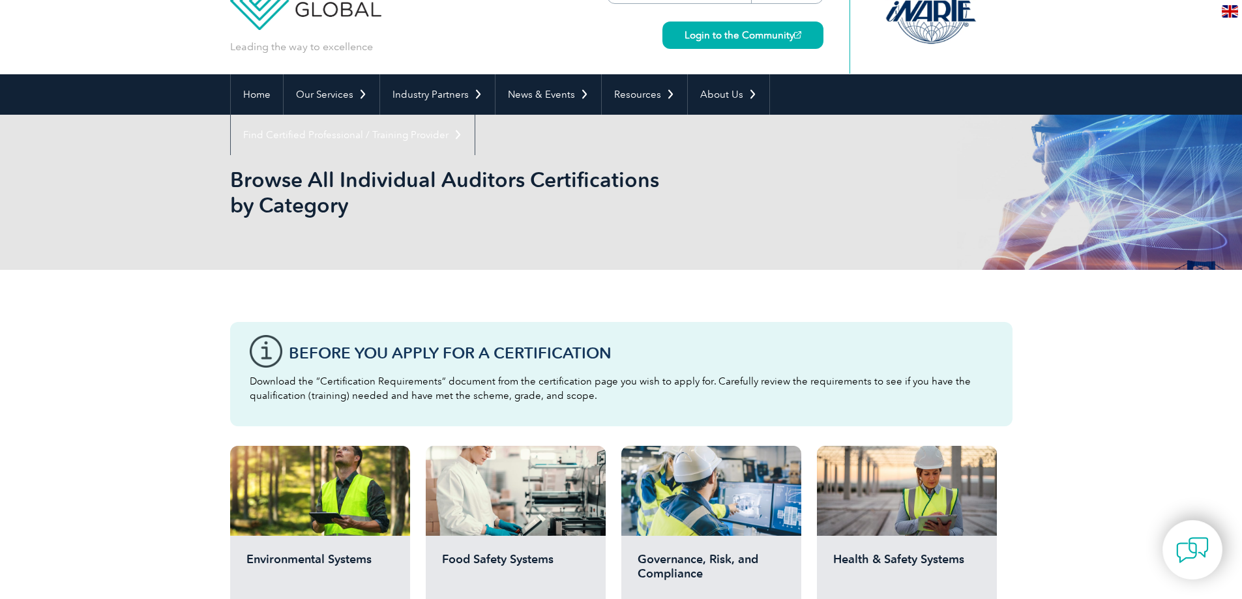
scroll to position [196, 0]
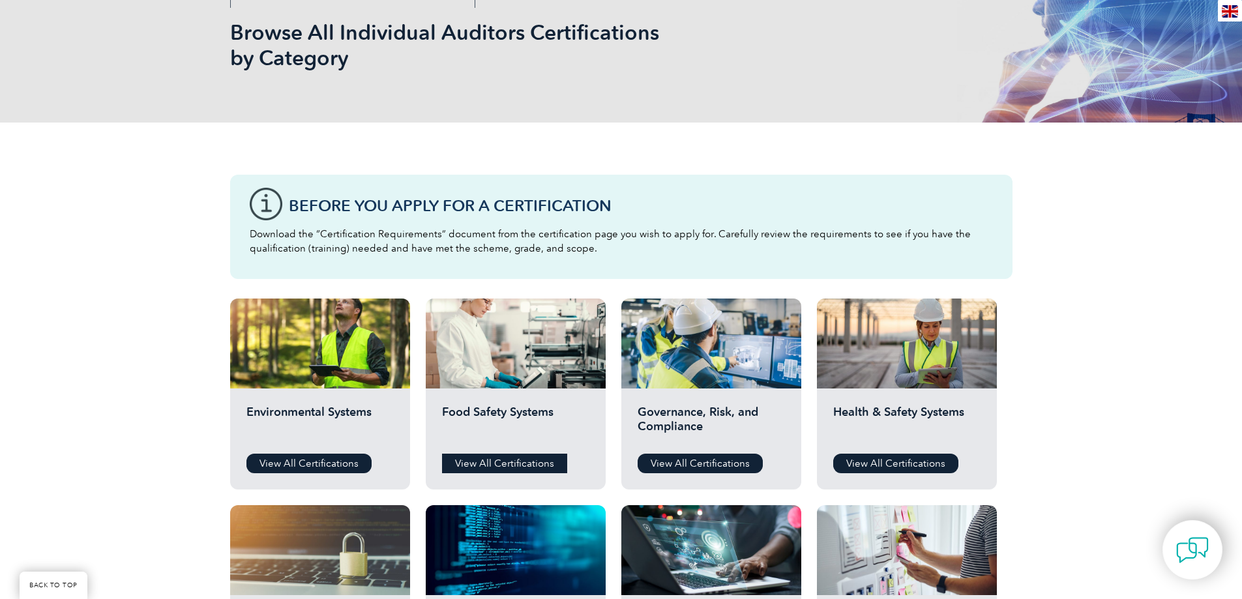
click at [509, 461] on link "View All Certifications" at bounding box center [504, 464] width 125 height 20
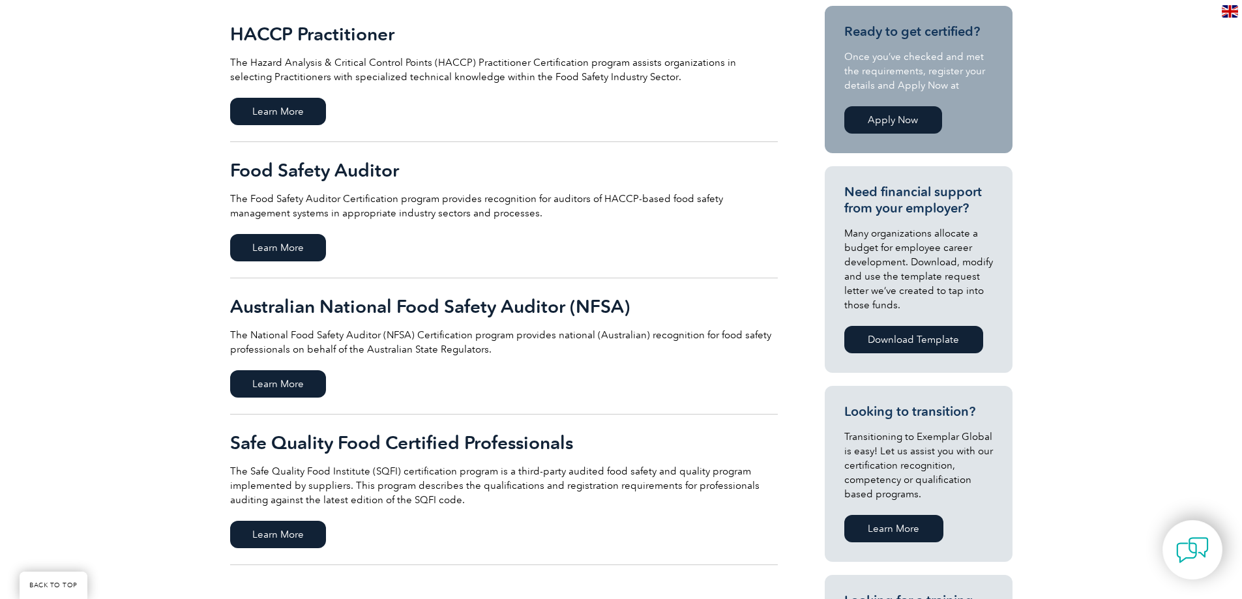
scroll to position [261, 0]
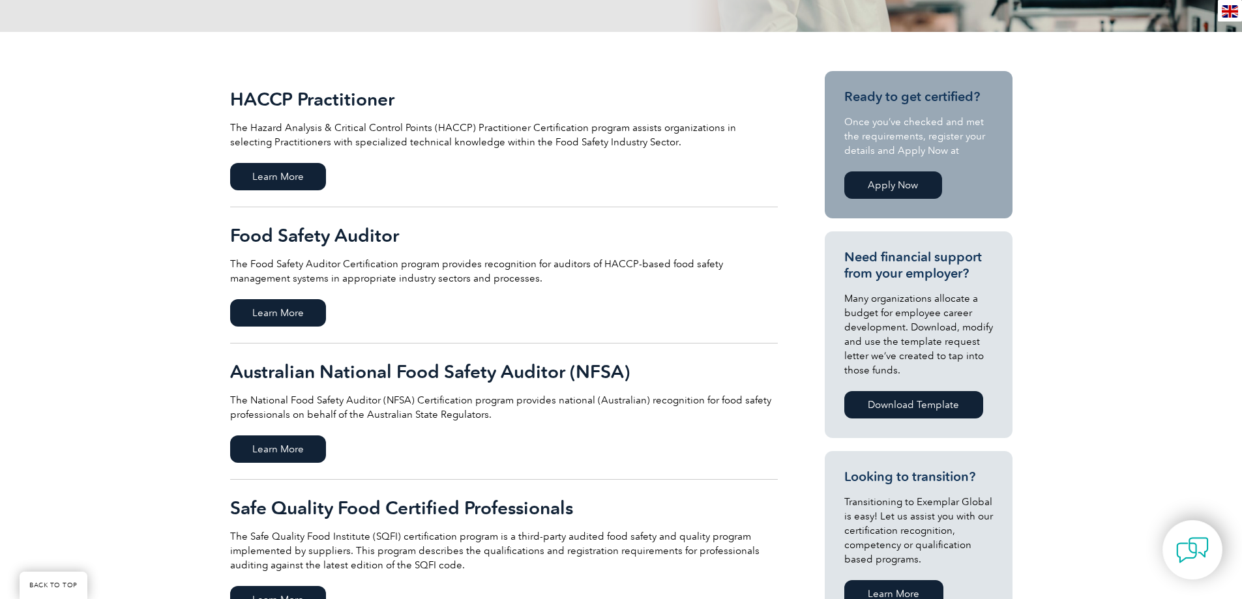
click at [512, 374] on h2 "Australian National Food Safety Auditor (NFSA)" at bounding box center [504, 371] width 548 height 21
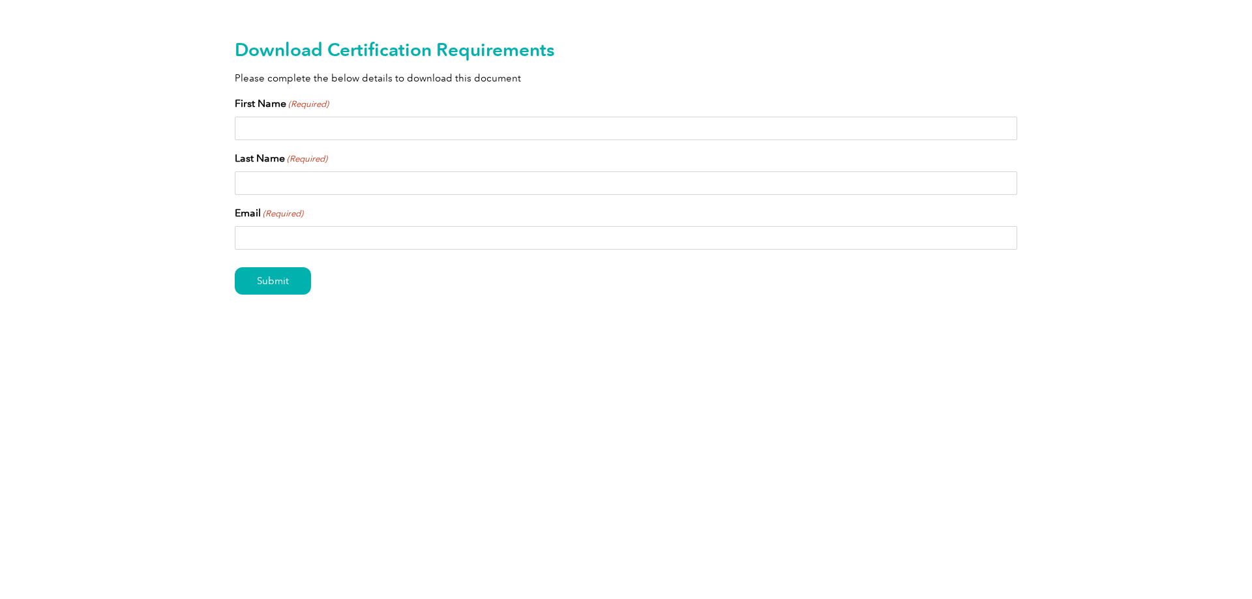
click at [359, 130] on input "First Name (Required)" at bounding box center [626, 128] width 783 height 23
type input "shannon"
type input "doyle"
type input "shannon.doyle@nt.gov.au"
click at [282, 290] on input "Submit" at bounding box center [273, 280] width 76 height 27
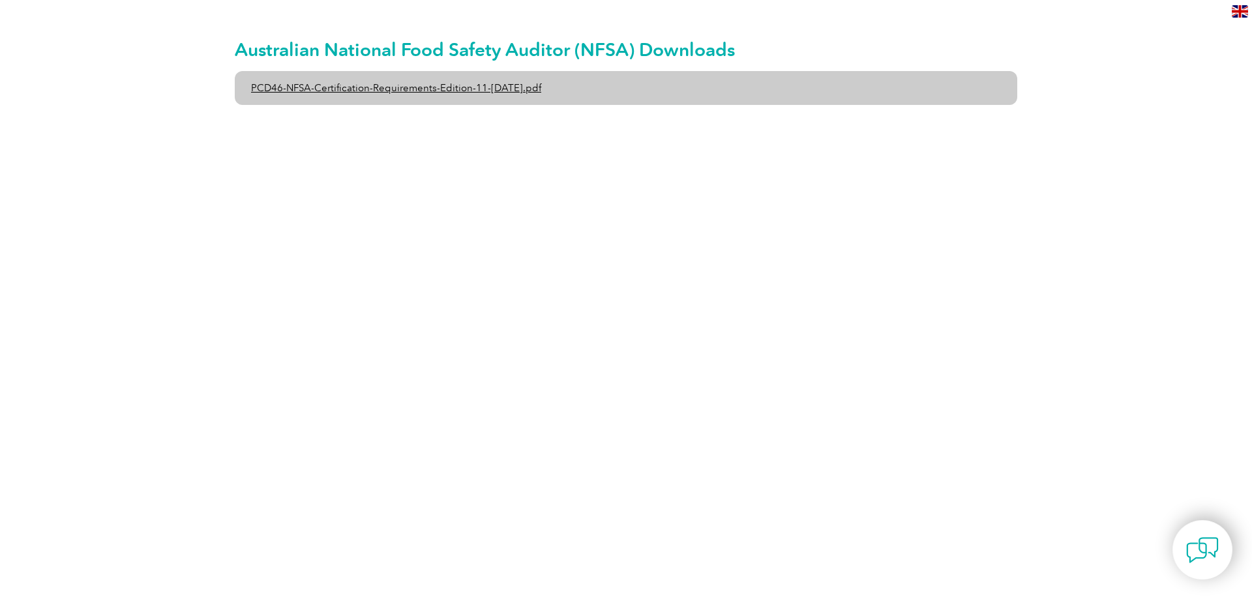
click at [543, 88] on link "PCD46-NFSA-Certification-Requirements-Edition-11-[DATE].pdf" at bounding box center [626, 88] width 783 height 34
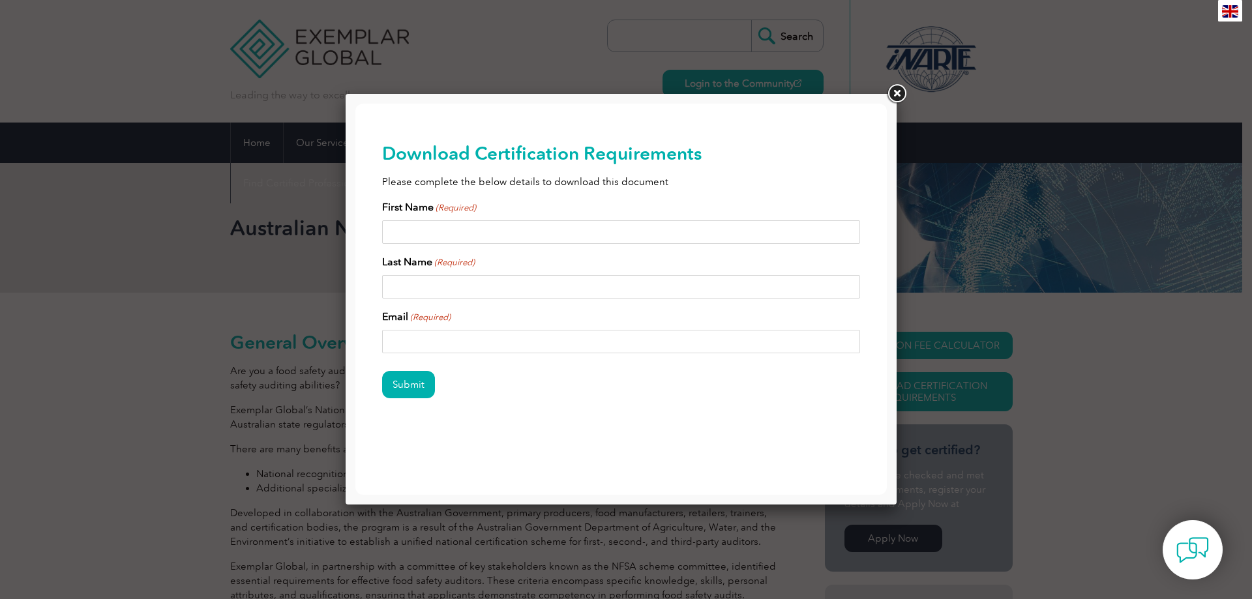
click at [895, 93] on link at bounding box center [896, 93] width 23 height 23
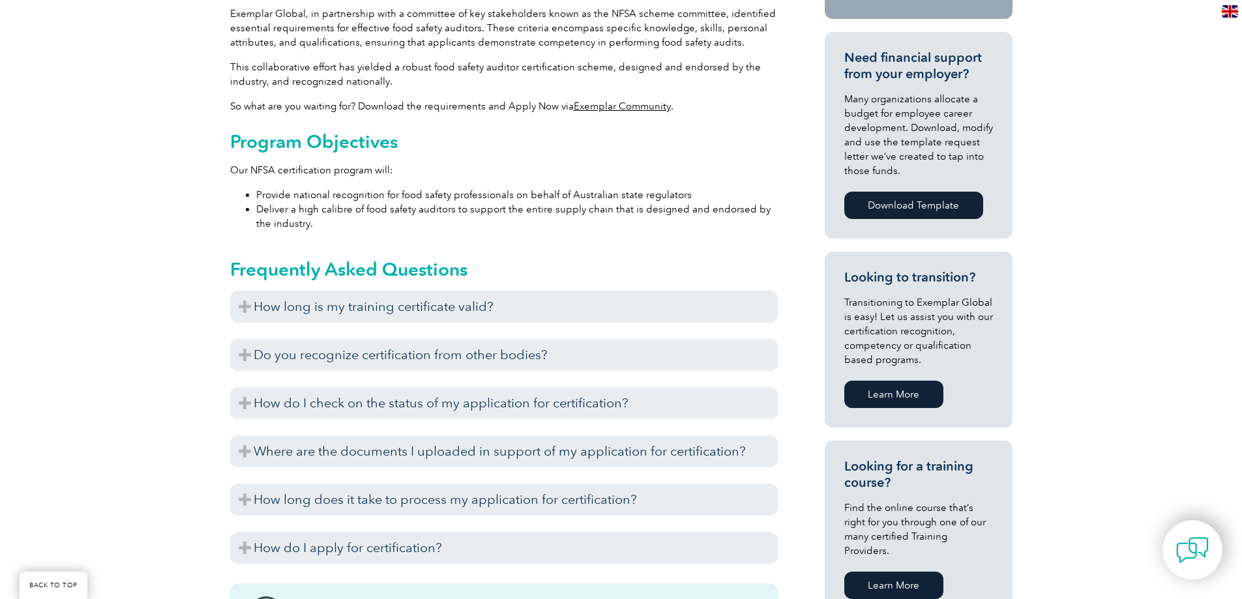
scroll to position [587, 0]
